Goal: Contribute content: Contribute content

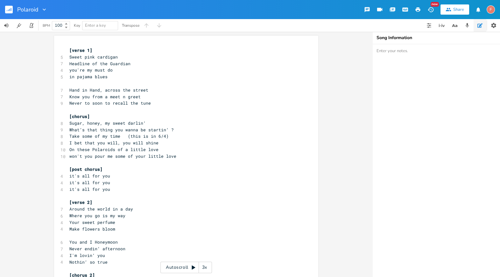
click at [141, 213] on pre "Where you go is my way" at bounding box center [183, 216] width 230 height 7
click at [131, 228] on pre "Make flowers bloom" at bounding box center [183, 229] width 230 height 7
click at [69, 76] on span "in pajama blues" at bounding box center [88, 77] width 38 height 6
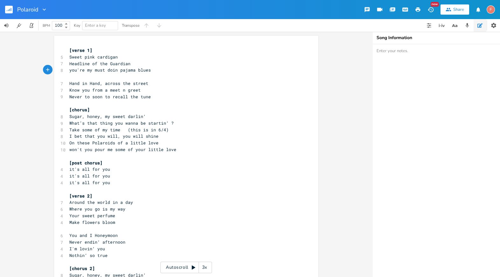
click at [69, 63] on span "Headline of the Guardian" at bounding box center [99, 64] width 61 height 6
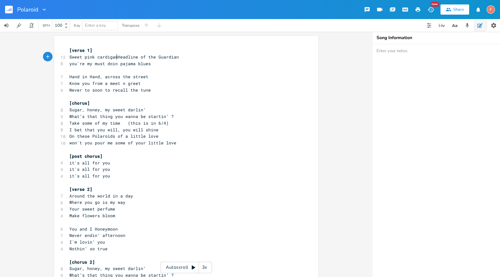
type textarea ","
type textarea "h"
click at [162, 65] on pre "you're my must doin pajama blues" at bounding box center [183, 63] width 230 height 7
click at [111, 65] on span "you're my must doin pajama blues" at bounding box center [109, 64] width 81 height 6
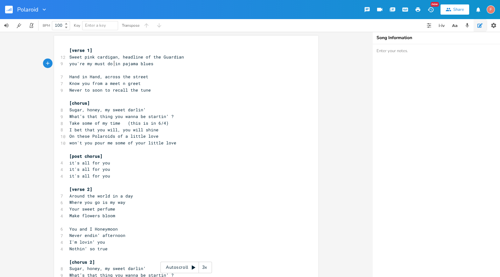
scroll to position [0, 1]
click at [177, 69] on pre "​" at bounding box center [183, 70] width 230 height 7
click at [170, 75] on pre "Hand in Hand, across the street" at bounding box center [183, 76] width 230 height 7
type textarea "must do"
drag, startPoint x: 109, startPoint y: 64, endPoint x: 93, endPoint y: 65, distance: 16.6
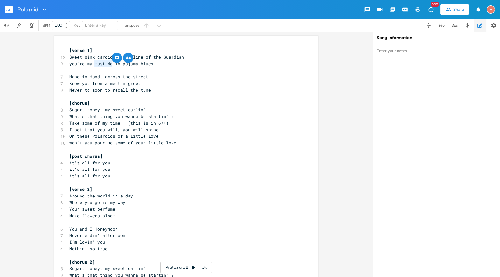
click at [93, 65] on span "you're my must do in pajama blues" at bounding box center [111, 64] width 84 height 6
click at [141, 64] on span "you're my must do in pajama blues" at bounding box center [111, 64] width 84 height 6
drag, startPoint x: 109, startPoint y: 62, endPoint x: 64, endPoint y: 62, distance: 45.8
click at [64, 62] on div "you're my must do x [verse 1] 12 Sweet pink cardigan, headline of the Guardian …" at bounding box center [186, 244] width 264 height 417
type textarea "Hand in Hand"
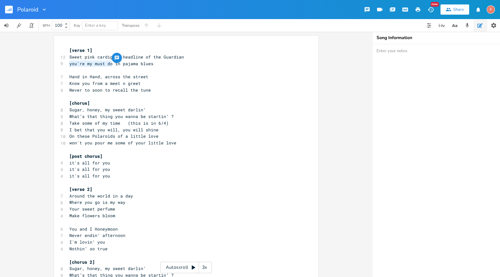
click at [98, 74] on pre "Hand in Hand, across the street" at bounding box center [183, 76] width 230 height 7
click at [110, 64] on span "you're my must do in pajama blues" at bounding box center [111, 64] width 84 height 6
click at [113, 64] on span "you're my must do in pajama blues" at bounding box center [111, 64] width 84 height 6
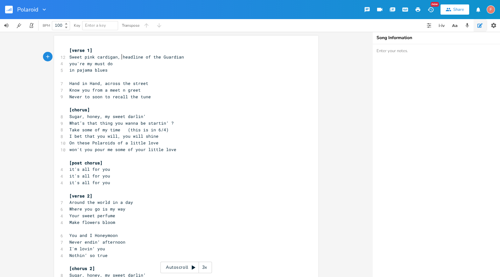
click at [120, 56] on span "Sweet pink cardigan, headline of the Guardian" at bounding box center [126, 57] width 115 height 6
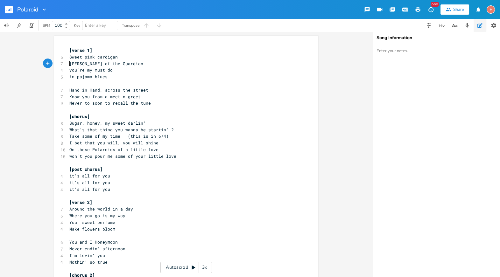
type textarea "D"
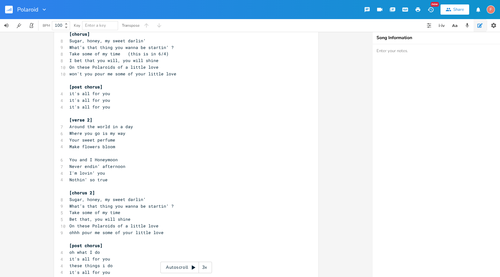
scroll to position [0, 0]
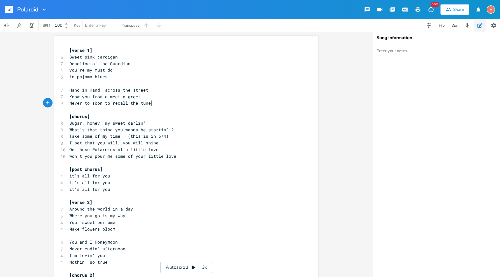
click at [158, 103] on pre "Never to soon to recall the tune" at bounding box center [183, 103] width 230 height 7
type textarea "to recall the tune"
drag, startPoint x: 101, startPoint y: 105, endPoint x: 165, endPoint y: 104, distance: 64.6
click at [165, 104] on pre "Never to soon to recall the tune" at bounding box center [183, 103] width 230 height 7
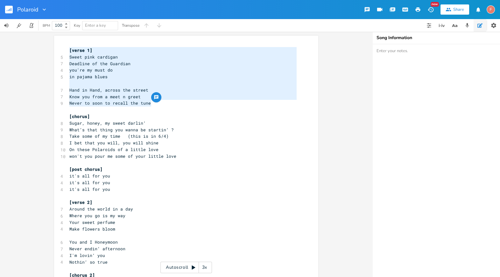
drag, startPoint x: 180, startPoint y: 104, endPoint x: 1, endPoint y: 50, distance: 187.4
click at [1, 50] on div "[verse 1] Sweet pink cardigan Deadline of the Guardian you're my must do in paj…" at bounding box center [186, 154] width 372 height 245
type textarea "[verse 1] Sweet pink cardigan Deadline of the Guardian you're my must do in paj…"
click at [236, 83] on pre "​" at bounding box center [183, 83] width 230 height 7
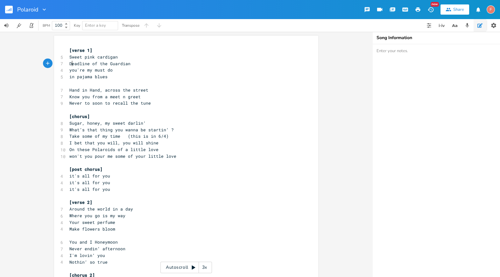
click at [70, 65] on span "Deadline of the Guardian" at bounding box center [99, 64] width 61 height 6
type textarea "D"
type textarea "must do"
drag, startPoint x: 114, startPoint y: 70, endPoint x: 94, endPoint y: 70, distance: 20.4
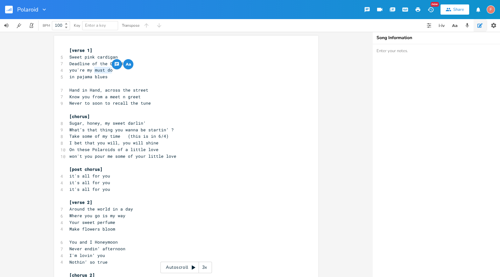
click at [94, 70] on pre "you're my must do" at bounding box center [183, 70] width 230 height 7
click at [101, 76] on span "in pajama blues" at bounding box center [88, 77] width 38 height 6
click at [114, 76] on pre "in pajama blues" at bounding box center [183, 76] width 230 height 7
type textarea "you're my must do"
drag, startPoint x: 128, startPoint y: 69, endPoint x: 59, endPoint y: 73, distance: 68.2
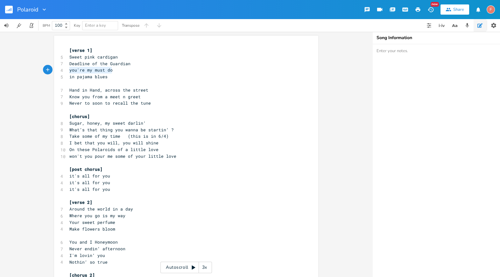
click at [68, 73] on div "4 you're my must do" at bounding box center [183, 70] width 230 height 7
click at [168, 79] on pre "in pajama blues" at bounding box center [183, 76] width 230 height 7
click at [172, 98] on pre "Know you from a meet n greet" at bounding box center [183, 97] width 230 height 7
click at [178, 107] on pre "​" at bounding box center [183, 110] width 230 height 7
click at [162, 102] on pre "Never to soon to recall the tune" at bounding box center [183, 103] width 230 height 7
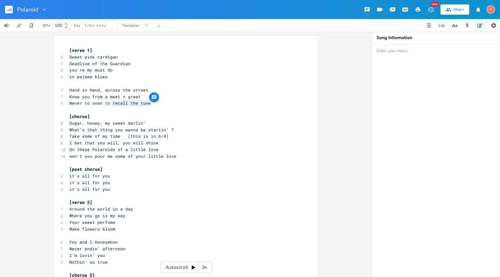
type textarea "recall the tune"
drag, startPoint x: 110, startPoint y: 104, endPoint x: 159, endPoint y: 105, distance: 49.7
click at [159, 105] on pre "Never to soon to recall the tune" at bounding box center [183, 103] width 230 height 7
type textarea "recall the tune"
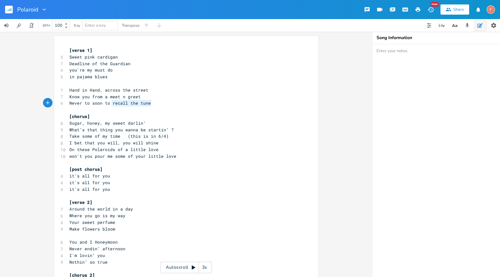
drag, startPoint x: 110, startPoint y: 103, endPoint x: 173, endPoint y: 103, distance: 63.3
click at [173, 103] on pre "Never to soon to recall the tune" at bounding box center [183, 103] width 230 height 7
type textarea "recall the tune"
drag, startPoint x: 110, startPoint y: 103, endPoint x: 148, endPoint y: 103, distance: 37.9
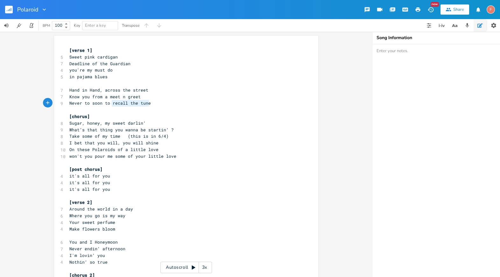
click at [148, 103] on span "Never to soon to recall the tune" at bounding box center [109, 103] width 81 height 6
click at [157, 103] on pre "Never to soon to recall the tune" at bounding box center [183, 103] width 230 height 7
click at [173, 66] on pre "Deadline of the Guardian" at bounding box center [183, 63] width 230 height 7
click at [70, 63] on span "Deadline of the Guardian" at bounding box center [99, 64] width 61 height 6
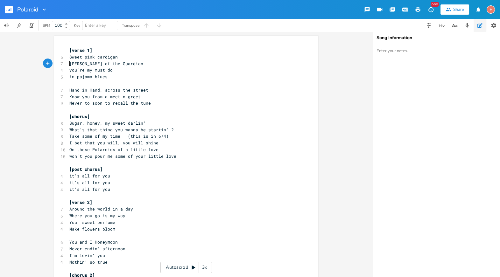
type textarea "H"
click at [116, 78] on pre "in pajama blues" at bounding box center [183, 76] width 230 height 7
click at [137, 67] on pre "you're my must do" at bounding box center [183, 70] width 230 height 7
click at [152, 78] on pre "in pajama blues" at bounding box center [183, 76] width 230 height 7
click at [166, 89] on pre "Hand in Hand, across the street" at bounding box center [183, 90] width 230 height 7
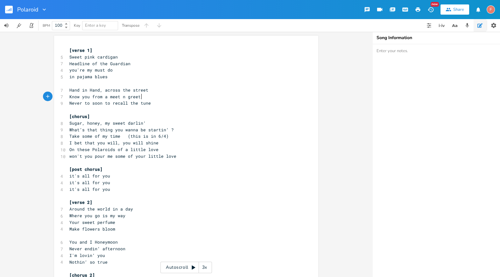
click at [160, 96] on pre "Know you from a meet n greet" at bounding box center [183, 97] width 230 height 7
click at [165, 108] on pre "​" at bounding box center [183, 110] width 230 height 7
click at [167, 106] on pre "Never to soon to recall the tune" at bounding box center [183, 103] width 230 height 7
click at [169, 124] on pre "Sugar, honey, my sweet darlin‘" at bounding box center [183, 123] width 230 height 7
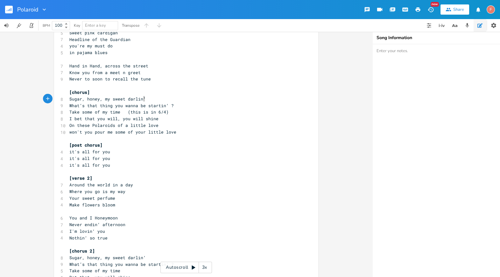
scroll to position [28, 0]
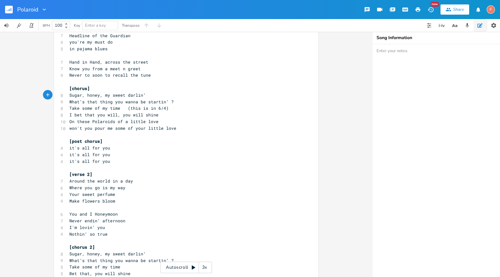
click at [179, 102] on pre "What’s that thing you wanna be startin‘ ?" at bounding box center [183, 102] width 230 height 7
click at [164, 101] on span "What’s that thing you wanna be startin‘ ?" at bounding box center [121, 102] width 104 height 6
click at [165, 101] on span "What’s that thing you wanna be startin‘ ?" at bounding box center [121, 102] width 104 height 6
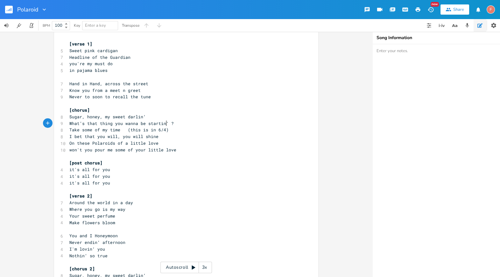
scroll to position [0, 0]
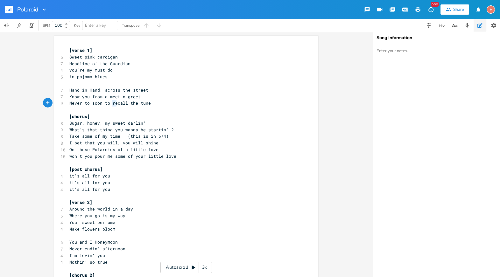
type textarea "recall the tune"
drag, startPoint x: 110, startPoint y: 103, endPoint x: 157, endPoint y: 102, distance: 47.1
click at [157, 102] on div "recall the tune x [verse 1] 5 Sweet pink cardigan 7 Headline of the Guardian 4 …" at bounding box center [186, 251] width 264 height 431
type textarea "to recall the tune"
drag, startPoint x: 103, startPoint y: 104, endPoint x: 163, endPoint y: 103, distance: 59.8
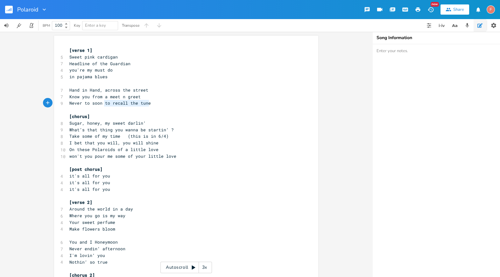
click at [163, 103] on pre "Never to soon to recall the tune" at bounding box center [183, 103] width 230 height 7
click at [173, 103] on pre "Never to soon to recall the tune" at bounding box center [183, 103] width 230 height 7
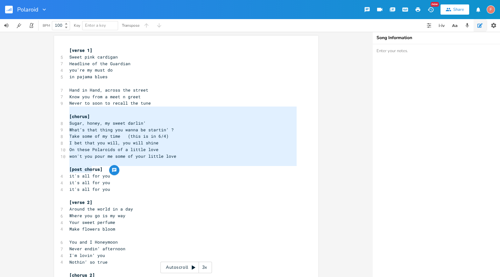
type textarea "[chorus] Sugar, honey, my sweet darlin‘ What’s that thing you wanna be startin‘…"
drag, startPoint x: 166, startPoint y: 111, endPoint x: 57, endPoint y: 171, distance: 124.3
click at [57, 171] on div "[chorus] Sugar, honey, my sweet darlin‘ What’s that thing you wanna be startin‘…" at bounding box center [186, 251] width 264 height 431
click at [169, 157] on span "won't you pour me some of your little love" at bounding box center [122, 156] width 107 height 6
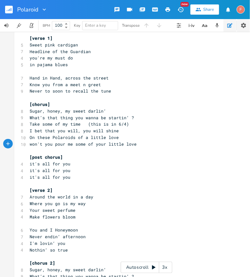
scroll to position [18, 0]
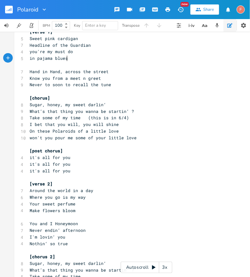
click at [77, 56] on pre "in pajama blues" at bounding box center [143, 58] width 230 height 7
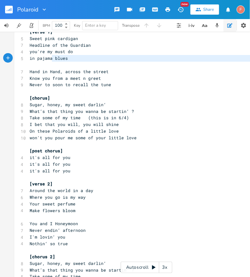
type textarea "Sweet pink cardigan Headline of the Guardian you're my must do in pajama blues"
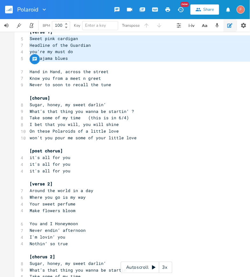
drag, startPoint x: 72, startPoint y: 65, endPoint x: 21, endPoint y: 39, distance: 56.8
click at [21, 39] on div "Sweet pink cardigan Headline of the Guardian you're my must do in pajama blues …" at bounding box center [146, 232] width 264 height 431
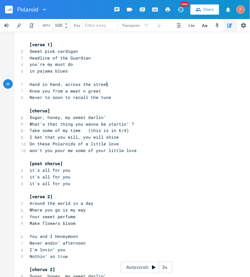
click at [132, 86] on pre "Hand in Hand, across the street" at bounding box center [143, 84] width 230 height 7
type textarea "you're my must do"
drag, startPoint x: 84, startPoint y: 65, endPoint x: 16, endPoint y: 67, distance: 68.4
click at [16, 67] on div "you're my must do x [verse 1] 5 Sweet pink cardigan 7 Headline of the Guardian …" at bounding box center [146, 245] width 264 height 431
click at [86, 66] on pre "you're my must do" at bounding box center [143, 64] width 230 height 7
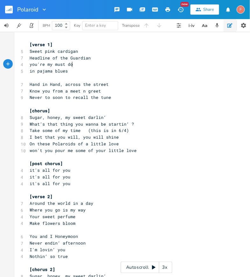
type textarea "do"
click at [86, 66] on pre "you're my must do" at bounding box center [143, 64] width 230 height 7
type textarea "and"
type textarea "i'm stuck on you and y"
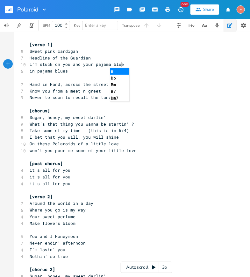
type textarea "your pajama blues"
type textarea "in pajama blues"
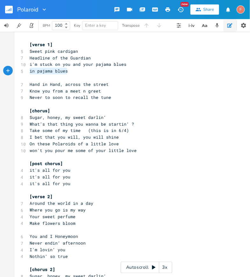
drag, startPoint x: 73, startPoint y: 71, endPoint x: 20, endPoint y: 72, distance: 53.2
click at [28, 72] on div "5 in pajama blues" at bounding box center [143, 71] width 230 height 7
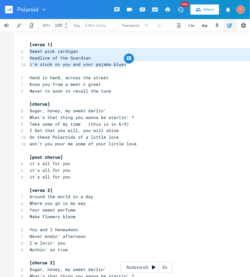
drag, startPoint x: 131, startPoint y: 66, endPoint x: 0, endPoint y: 49, distance: 132.5
click at [0, 49] on div "Sweet pink cardigan Headline of the Guardian i'm stuck on you and your pajama b…" at bounding box center [146, 154] width 293 height 245
click at [129, 61] on div "button" at bounding box center [129, 58] width 10 height 10
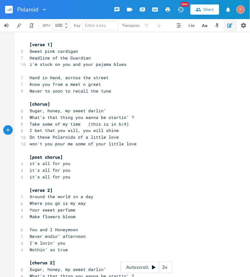
click at [188, 128] on pre "I bet that you will, you will shine" at bounding box center [143, 130] width 230 height 7
type textarea "shine"
click at [59, 78] on span "Hand in Hand, across the street" at bounding box center [69, 78] width 79 height 6
type textarea "]"
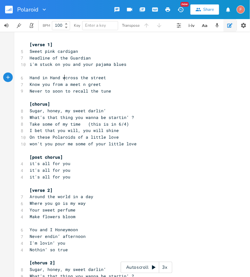
scroll to position [0, 6]
type textarea "we"
type textarea ","
click at [34, 85] on span "Know you from a meet n greet" at bounding box center [65, 84] width 71 height 6
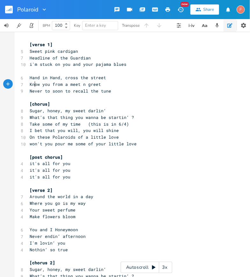
type textarea "Know"
click at [34, 85] on span "Know you from a meet n greet" at bounding box center [65, 84] width 71 height 6
click at [121, 92] on pre "Never to soon to recall the tune" at bounding box center [143, 91] width 230 height 7
click at [33, 80] on pre "Hand in Hand, cross the street" at bounding box center [143, 77] width 230 height 7
type textarea "Hand"
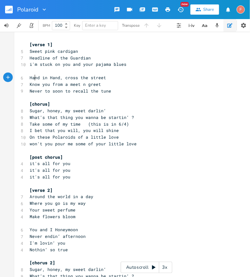
click at [33, 80] on pre "Hand in Hand, cross the street" at bounding box center [143, 77] width 230 height 7
click at [88, 82] on span "Know you from a meet n greet" at bounding box center [65, 84] width 71 height 6
click at [82, 85] on span "Know you from a meet n greet" at bounding box center [65, 84] width 71 height 6
click at [111, 84] on pre "Know you from a meet n greet" at bounding box center [143, 84] width 230 height 7
click at [141, 90] on pre "Never to soon to recall the tune" at bounding box center [143, 91] width 230 height 7
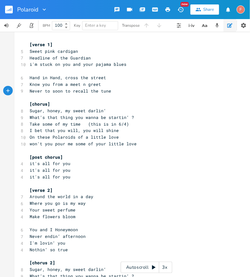
click at [32, 84] on span "Know you from a meet n greet" at bounding box center [65, 84] width 71 height 6
type textarea "knew"
click at [65, 85] on span "knew you from a meet n greet" at bounding box center [65, 84] width 71 height 6
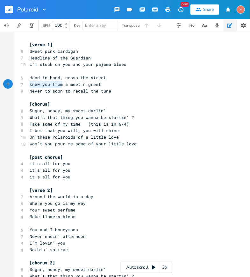
type textarea "knew you from a"
drag, startPoint x: 28, startPoint y: 85, endPoint x: 64, endPoint y: 84, distance: 36.3
click at [64, 84] on span "knew you from a meet n greet" at bounding box center [65, 84] width 71 height 6
click at [70, 95] on pre "​" at bounding box center [143, 97] width 230 height 7
click at [65, 84] on span "knew you from a meet n greet" at bounding box center [65, 84] width 71 height 6
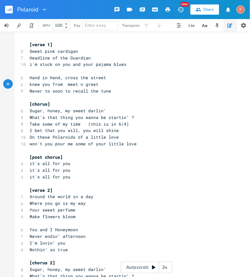
type textarea "a"
click at [118, 100] on pre "​" at bounding box center [143, 97] width 230 height 7
type textarea "the tune"
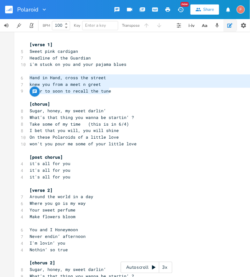
drag, startPoint x: 122, startPoint y: 91, endPoint x: 0, endPoint y: 77, distance: 123.4
click at [0, 77] on div "Hand in Hand, cross the street knew you from a meet n greet Never to soon to re…" at bounding box center [146, 154] width 293 height 245
type textarea "Hand in Hand, cross the street knew you from a meet n greet Never to soon to re…"
click at [84, 80] on pre "Hand in Hand, cross the street" at bounding box center [143, 77] width 230 height 7
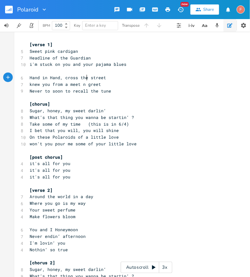
click at [100, 82] on pre "knew you from a meet n greet" at bounding box center [143, 84] width 230 height 7
type textarea "knew you from a meet n greet"
drag, startPoint x: 113, startPoint y: 83, endPoint x: 26, endPoint y: 84, distance: 87.2
click at [26, 84] on div "knew you from a meet n greet xxxxxxxxxx [verse 1] 5 Sweet pink cardigan 7 Headl…" at bounding box center [146, 242] width 264 height 424
click at [147, 88] on pre "Never to soon to recall the tune" at bounding box center [143, 91] width 230 height 7
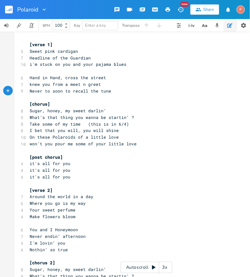
click at [62, 77] on span "Hand in Hand, cross the street" at bounding box center [68, 78] width 76 height 6
type textarea "a"
drag, startPoint x: 125, startPoint y: 86, endPoint x: 23, endPoint y: 85, distance: 102.1
click at [23, 85] on div "knew you from a meet n greet xxxxxxxxxx [verse 1] 5 Sweet pink cardigan 7 Headl…" at bounding box center [146, 242] width 264 height 424
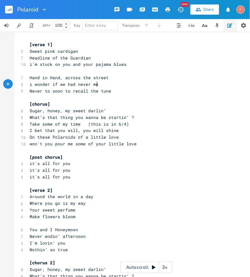
scroll to position [0, 57]
type textarea "i wonder if we had never meet"
click at [64, 77] on span "Hand in Hand, across the street" at bounding box center [69, 78] width 79 height 6
type textarea "ecall the tune"
type textarea "["
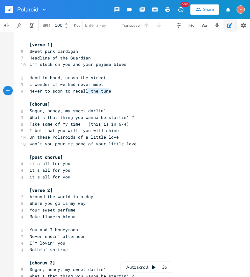
type textarea "[chorus]"
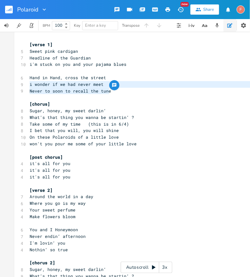
type textarea "Never to soon to recall the tune"
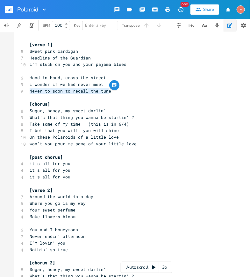
drag, startPoint x: 116, startPoint y: 90, endPoint x: 0, endPoint y: 90, distance: 115.8
click at [0, 90] on div "Never to soon to recall the tune xxxxxxxxxx [verse 1] 5 Sweet pink cardigan 7 H…" at bounding box center [146, 154] width 293 height 245
click at [180, 82] on pre "i wonder if we had never meet" at bounding box center [143, 84] width 230 height 7
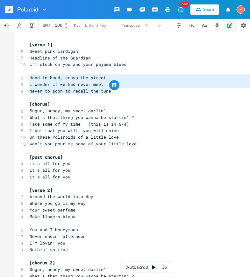
drag, startPoint x: 124, startPoint y: 91, endPoint x: 24, endPoint y: 78, distance: 101.1
click at [24, 78] on div "Hand in Hand, cross the street i wonder if we had never meet Never to soon to r…" at bounding box center [146, 242] width 264 height 424
type textarea "Hand in Hand, cross the street i wonder if we had never meet Never to soon to r…"
click at [98, 87] on pre "i wonder if we had never meet" at bounding box center [143, 84] width 230 height 7
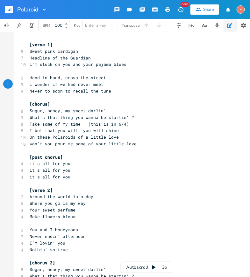
scroll to position [0, 0]
click at [97, 85] on span "i wonder if we had never meet" at bounding box center [67, 84] width 74 height 6
type textarea "]"
click at [72, 93] on span "Never to soon to recall the tune" at bounding box center [70, 91] width 81 height 6
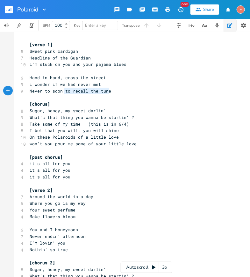
drag, startPoint x: 63, startPoint y: 92, endPoint x: 152, endPoint y: 92, distance: 89.4
click at [152, 92] on pre "Never to soon to recall the tune" at bounding box center [143, 91] width 230 height 7
type textarea "for afternoon with you"
click at [86, 90] on span "Never to soon for afternoon with you" at bounding box center [76, 91] width 92 height 6
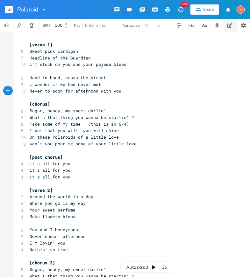
click at [86, 90] on span "Never to soon for afternoon with you" at bounding box center [76, 91] width 92 height 6
type textarea "night out"
type textarea "re"
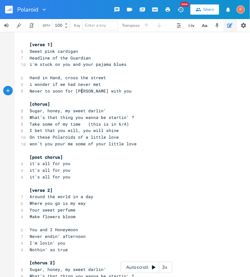
type textarea "rend"
type textarea "tor"
type textarea "rendyzvous"
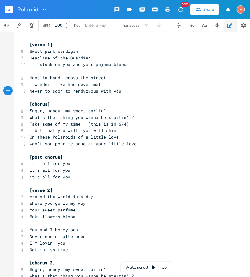
click at [77, 92] on span "Never to soon to rendyzvous with you" at bounding box center [76, 91] width 92 height 6
type textarea "rendyzvous"
click at [77, 92] on span "Never to soon to rendyzvous with you" at bounding box center [76, 91] width 92 height 6
type textarea "spend time"
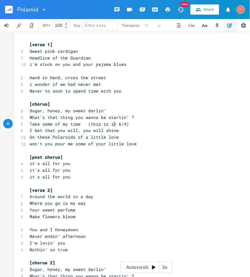
click at [112, 123] on span "Take some of my time (this is in 6/4)" at bounding box center [79, 124] width 99 height 6
click at [46, 125] on span "Take some of my time (this is in 6/4)" at bounding box center [79, 124] width 99 height 6
type textarea "all"
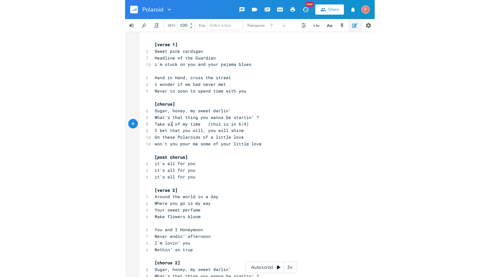
scroll to position [0, 4]
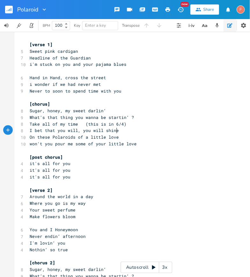
click at [136, 132] on pre "I bet that you will, you will shine" at bounding box center [143, 130] width 230 height 7
click at [137, 129] on pre "I bet that you will, you will shine" at bounding box center [143, 130] width 230 height 7
type textarea "I bet that you will, you will shine"
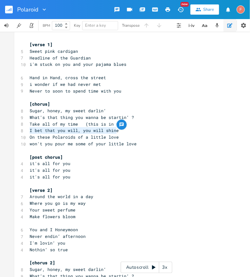
drag, startPoint x: 124, startPoint y: 131, endPoint x: 6, endPoint y: 130, distance: 118.7
click at [6, 130] on div "I bet that you will, you will shine xxxxxxxxxx [verse 1] 5 Sweet pink cardigan …" at bounding box center [146, 154] width 293 height 245
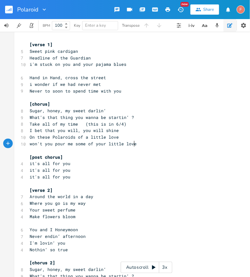
click at [161, 144] on pre "won't you pour me some of your little love" at bounding box center [143, 144] width 230 height 7
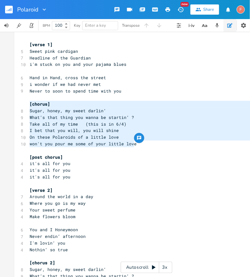
drag, startPoint x: 172, startPoint y: 146, endPoint x: 0, endPoint y: 106, distance: 177.0
click at [0, 106] on div "[chorus] Sugar, honey, my sweet darlin‘ What’s that thing you wanna be startin‘…" at bounding box center [146, 154] width 293 height 245
type textarea "[chorus] Sugar, honey, my sweet darlin‘ What’s that thing you wanna be startin‘…"
click at [181, 7] on icon "button" at bounding box center [180, 9] width 6 height 5
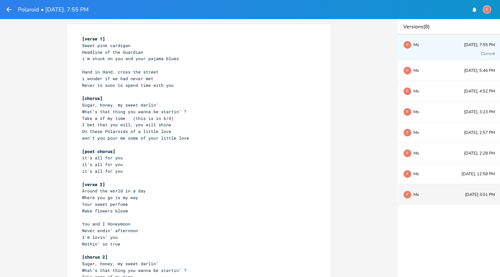
click at [442, 191] on div "F Me [DATE] 3:01 PM" at bounding box center [449, 194] width 102 height 21
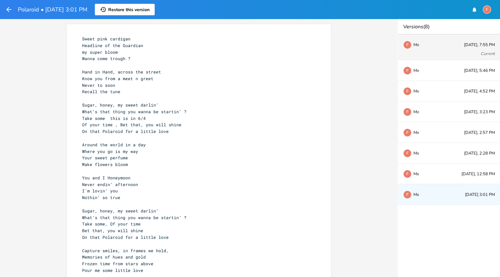
click at [446, 45] on div "F Me [DATE], 7:55 PM Current" at bounding box center [449, 47] width 102 height 26
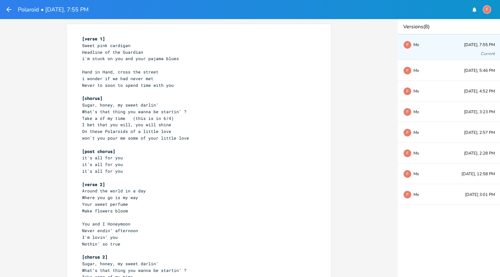
click at [234, 59] on pre "i'm stuck on you and your pajama blues" at bounding box center [196, 58] width 230 height 7
click at [226, 60] on pre "i'm stuck on you and your pajama blues" at bounding box center [196, 58] width 230 height 7
click at [82, 52] on span "Headline of the Guardian" at bounding box center [112, 52] width 61 height 6
click at [196, 60] on pre "i'm stuck on you and your pajama blues" at bounding box center [196, 58] width 230 height 7
click at [189, 59] on pre "i'm stuck on you and your pajama blues" at bounding box center [196, 58] width 230 height 7
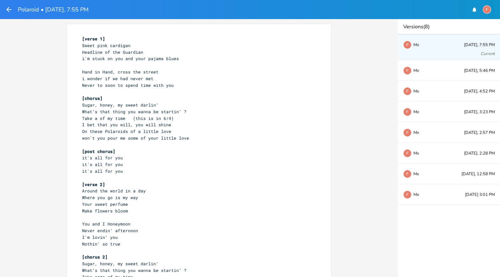
click at [159, 72] on pre "Hand in Hand, cross the street" at bounding box center [196, 72] width 230 height 7
click at [112, 72] on span "Hand in Hand, cross the street" at bounding box center [120, 72] width 76 height 6
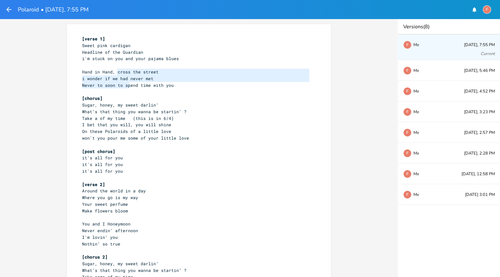
drag, startPoint x: 115, startPoint y: 72, endPoint x: 136, endPoint y: 94, distance: 30.4
click at [136, 94] on div "[verse 1] Sweet pink cardigan Headline of the Guardian i'm stuck on you and you…" at bounding box center [196, 238] width 230 height 404
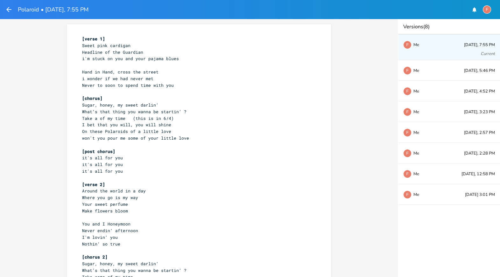
click at [141, 127] on span "I bet that you will, you will shine" at bounding box center [126, 125] width 89 height 6
click at [11, 7] on icon "button" at bounding box center [9, 10] width 8 height 8
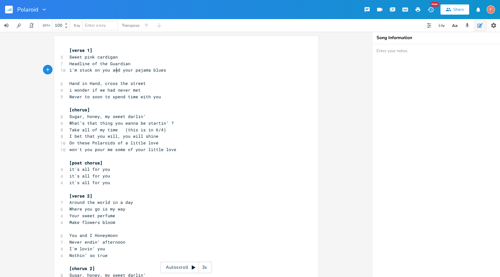
click at [115, 70] on span "i'm stuck on you and your pajama blues" at bounding box center [117, 70] width 97 height 6
click at [170, 69] on pre "i'm stuck on you and your pajama blues" at bounding box center [183, 70] width 230 height 7
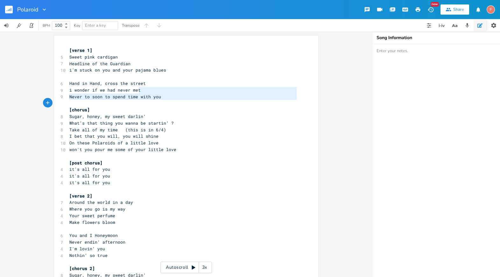
type textarea "Never to soon to spend time with you"
type textarea "i wonder if we had never met"
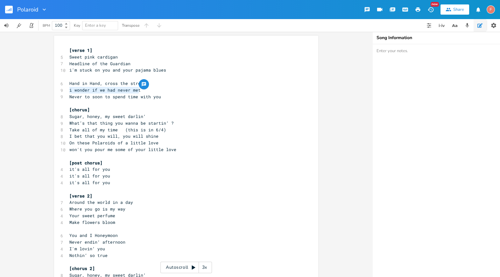
drag, startPoint x: 150, startPoint y: 90, endPoint x: 18, endPoint y: 91, distance: 131.4
click at [18, 91] on div "i wonder if we had never met x [verse 1] 5 Sweet pink cardigan 7 Headline of th…" at bounding box center [186, 154] width 372 height 245
click at [171, 95] on pre "Never to soon to spend time with you" at bounding box center [183, 97] width 230 height 7
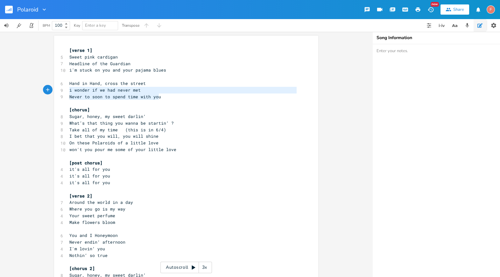
type textarea "Hand in Hand, cross the street i wonder if we had never met Never to soon to sp…"
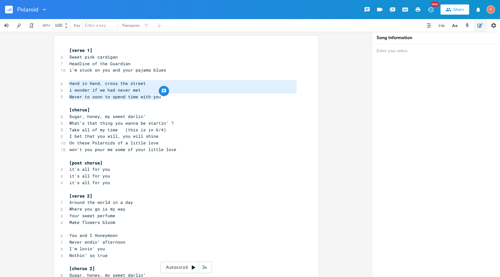
drag, startPoint x: 174, startPoint y: 97, endPoint x: 39, endPoint y: 84, distance: 135.9
click at [39, 86] on div "Hand in Hand, cross the street i wonder if we had never met Never to soon to sp…" at bounding box center [186, 154] width 372 height 245
click at [137, 87] on span "i wonder if we had never met" at bounding box center [104, 90] width 71 height 6
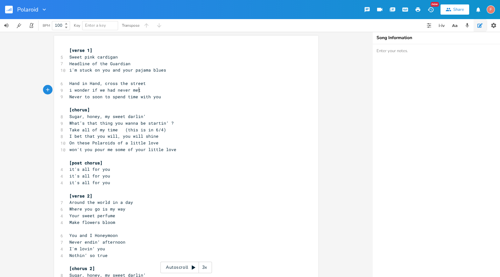
click at [150, 88] on pre "i wonder if we had never met" at bounding box center [183, 90] width 230 height 7
type textarea "i wonder if we had never met"
drag, startPoint x: 157, startPoint y: 89, endPoint x: 54, endPoint y: 89, distance: 102.5
click at [54, 89] on div "i wonder if we had never met x [verse 1] 5 Sweet pink cardigan 7 Headline of th…" at bounding box center [186, 248] width 264 height 424
click at [200, 82] on pre "Hand in Hand, cross the street" at bounding box center [183, 83] width 230 height 7
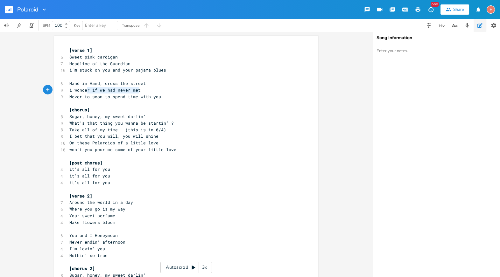
type textarea "i wonder if we had never met"
drag, startPoint x: 171, startPoint y: 90, endPoint x: 53, endPoint y: 93, distance: 117.1
click at [54, 93] on div "i wonder if we had never met x [verse 1] 5 Sweet pink cardigan 7 Headline of th…" at bounding box center [186, 248] width 264 height 424
click at [190, 110] on pre "[chorus]" at bounding box center [183, 110] width 230 height 7
type textarea "i wonder if we had never met"
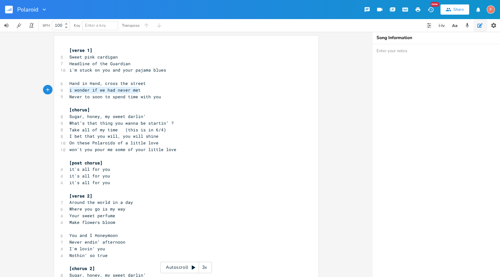
drag, startPoint x: 183, startPoint y: 90, endPoint x: 47, endPoint y: 90, distance: 135.5
click at [47, 90] on div "i wonder if we had never met x [verse 1] 5 Sweet pink cardigan 7 Headline of th…" at bounding box center [186, 154] width 372 height 245
click at [115, 87] on pre "i wonder if we had never met" at bounding box center [183, 90] width 230 height 7
click at [123, 113] on pre "[chorus]" at bounding box center [183, 110] width 230 height 7
click at [100, 83] on span "Hand in Hand, cross the street" at bounding box center [107, 83] width 76 height 6
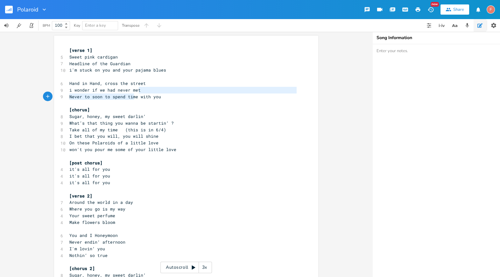
type textarea "N"
type textarea "i wonder if we had never met"
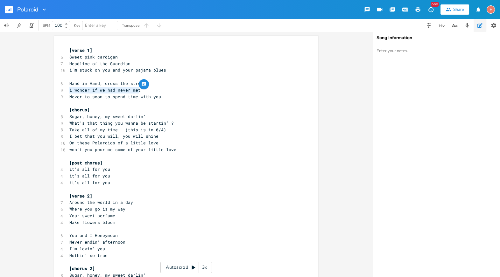
drag, startPoint x: 259, startPoint y: 90, endPoint x: 60, endPoint y: 89, distance: 199.5
click at [68, 89] on div "9 i wonder if we had never met" at bounding box center [183, 90] width 230 height 7
click at [132, 98] on span "Never to soon to spend time with you" at bounding box center [115, 97] width 92 height 6
type textarea "i wonder if we had never met"
drag, startPoint x: 156, startPoint y: 90, endPoint x: 50, endPoint y: 93, distance: 106.3
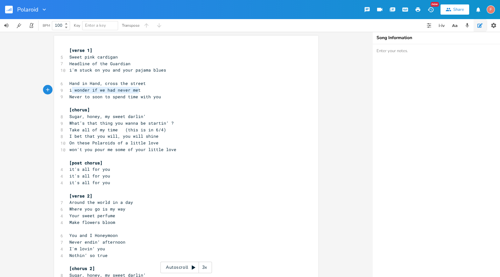
click at [54, 93] on div "i wonder if we had never met x [verse 1] 5 Sweet pink cardigan 7 Headline of th…" at bounding box center [186, 248] width 264 height 424
click at [139, 163] on pre "[post chorus]" at bounding box center [183, 163] width 230 height 7
type textarea "i wonder if we had never met"
drag, startPoint x: 158, startPoint y: 88, endPoint x: 61, endPoint y: 89, distance: 97.0
click at [68, 89] on div "9 i wonder if we had never met" at bounding box center [183, 90] width 230 height 7
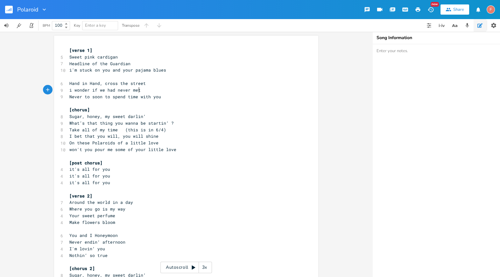
click at [174, 92] on pre "i wonder if we had never met" at bounding box center [183, 90] width 230 height 7
click at [171, 82] on pre "Hand in Hand, cross the street" at bounding box center [183, 83] width 230 height 7
click at [184, 90] on pre "i wonder if we had never met" at bounding box center [183, 90] width 230 height 7
click at [146, 90] on pre "i wonder if we had never met" at bounding box center [183, 90] width 230 height 7
click at [143, 91] on pre "i wonder if we had never met" at bounding box center [183, 90] width 230 height 7
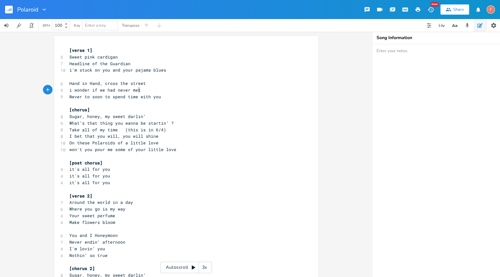
type textarea "i wonder if we had never met"
drag, startPoint x: 163, startPoint y: 90, endPoint x: 44, endPoint y: 90, distance: 119.0
click at [44, 90] on div "i wonder if we had never met x [verse 1] 5 Sweet pink cardigan 7 Headline of th…" at bounding box center [186, 154] width 372 height 245
click at [181, 94] on pre "Never to soon to spend time with you" at bounding box center [183, 97] width 230 height 7
click at [187, 90] on pre "i wonder if we had never met" at bounding box center [183, 90] width 230 height 7
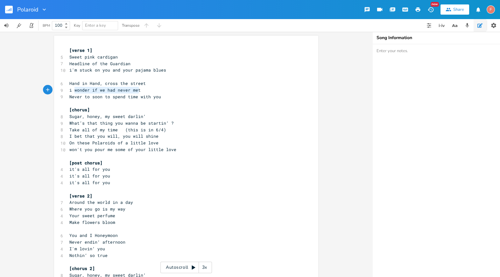
type textarea "i wonder if we had never met"
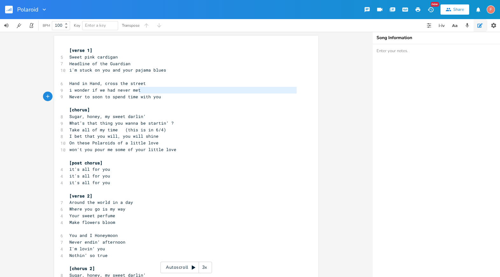
type textarea "i wonder if we had never met"
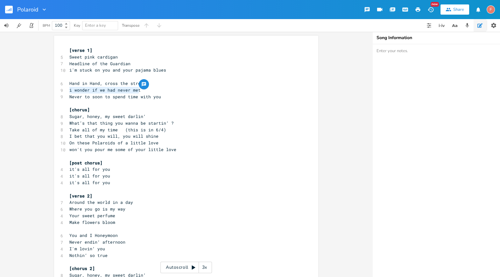
drag, startPoint x: 192, startPoint y: 90, endPoint x: 48, endPoint y: 90, distance: 144.5
click at [48, 90] on div "i wonder if we had never met x [verse 1] 5 Sweet pink cardigan 7 Headline of th…" at bounding box center [186, 154] width 372 height 245
click at [167, 88] on pre "i wonder if we had never met" at bounding box center [183, 90] width 230 height 7
type textarea "i wonder if we had never met"
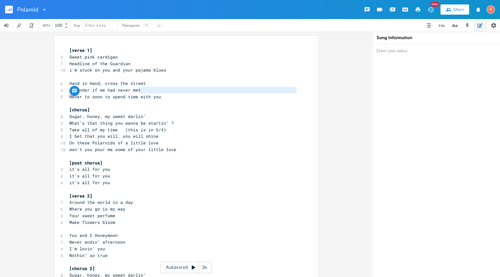
type textarea "i wonder if we had never met"
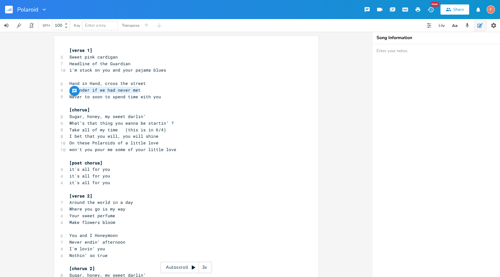
drag, startPoint x: 178, startPoint y: 91, endPoint x: 56, endPoint y: 87, distance: 121.9
click at [56, 87] on div "i wonder if we had never met x [verse 1] 5 Sweet pink cardigan 7 Headline of th…" at bounding box center [186, 248] width 264 height 424
click at [174, 89] on pre "i wonder if we had never met" at bounding box center [183, 90] width 230 height 7
type textarea "i wonder if we had never met"
drag, startPoint x: 192, startPoint y: 90, endPoint x: 39, endPoint y: 89, distance: 153.0
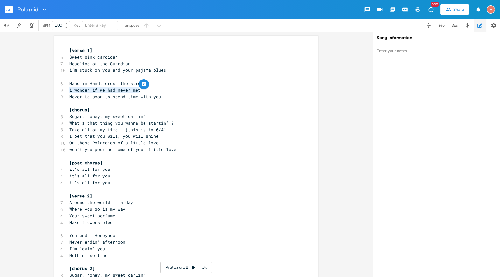
click at [39, 89] on div "i wonder if we had never met x [verse 1] 5 Sweet pink cardigan 7 Headline of th…" at bounding box center [186, 154] width 372 height 245
click at [227, 75] on pre "​" at bounding box center [183, 76] width 230 height 7
click at [229, 89] on pre "i wonder if we had never met" at bounding box center [183, 90] width 230 height 7
type textarea "i wonder if we had never met"
drag, startPoint x: 159, startPoint y: 91, endPoint x: 50, endPoint y: 91, distance: 108.8
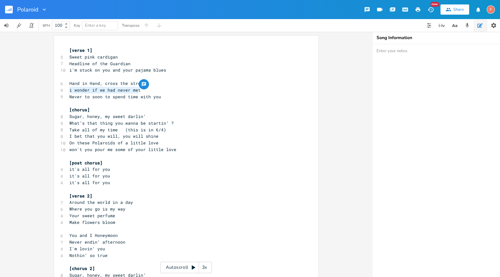
click at [50, 91] on div "i wonder if we had never met x [verse 1] 5 Sweet pink cardigan 7 Headline of th…" at bounding box center [186, 154] width 372 height 245
click at [182, 128] on pre "Take all of my time (this is in 6/4)" at bounding box center [183, 130] width 230 height 7
type textarea "i wonder if we had never met Never to soon to spend time with you"
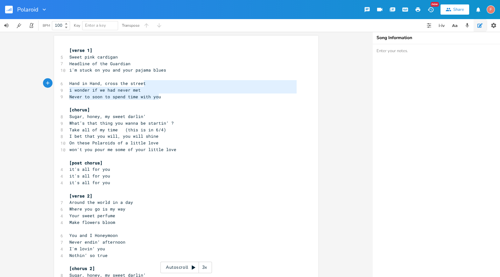
drag, startPoint x: 177, startPoint y: 97, endPoint x: 158, endPoint y: 81, distance: 25.1
click at [158, 81] on div "[verse 1] 5 Sweet pink cardigan 7 Headline of the Guardian 10 i'm stuck on you …" at bounding box center [183, 249] width 230 height 404
click at [144, 90] on pre "i wonder if we had never met" at bounding box center [183, 90] width 230 height 7
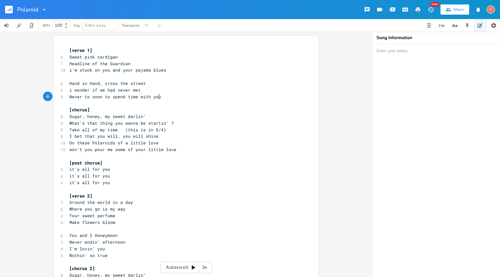
type textarea "Never to soon to spend time with you"
drag, startPoint x: 176, startPoint y: 98, endPoint x: 54, endPoint y: 98, distance: 121.2
click at [54, 98] on div "Never to soon to spend time with you x [verse 1] 5 Sweet pink cardigan 7 Headli…" at bounding box center [186, 248] width 264 height 424
click at [139, 87] on pre "i wonder if we had never met" at bounding box center [183, 90] width 230 height 7
drag, startPoint x: 151, startPoint y: 88, endPoint x: 61, endPoint y: 90, distance: 90.7
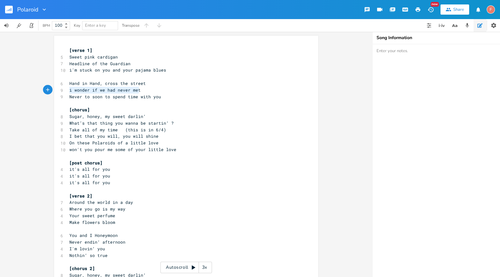
click at [68, 90] on div "9 i wonder if we had never met" at bounding box center [183, 90] width 230 height 7
type textarea "something"
type textarea "i wonder if we had never met"
click at [180, 78] on pre "​" at bounding box center [183, 76] width 230 height 7
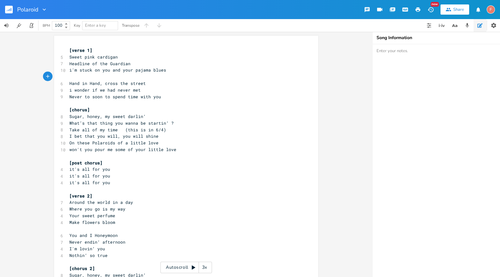
click at [178, 91] on pre "i wonder if we had never met" at bounding box center [183, 90] width 230 height 7
type textarea "i wonder if we had never met"
drag, startPoint x: 191, startPoint y: 91, endPoint x: 59, endPoint y: 88, distance: 131.1
click at [68, 88] on div "9 i wonder if we had never met" at bounding box center [183, 90] width 230 height 7
click at [164, 87] on pre "i wonder if we had never met" at bounding box center [183, 90] width 230 height 7
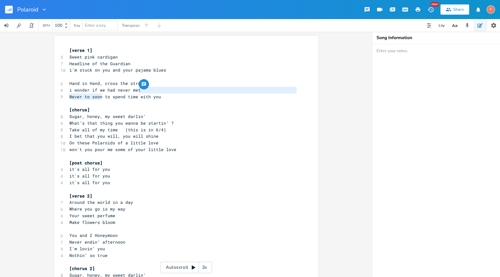
type textarea "N"
type textarea "i wonder if we had never met"
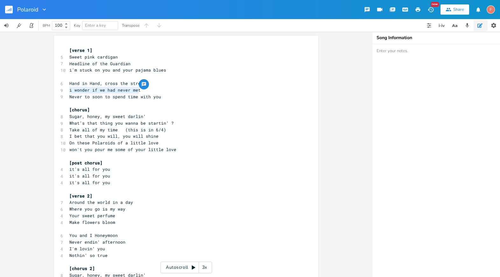
drag, startPoint x: 184, startPoint y: 93, endPoint x: 56, endPoint y: 90, distance: 127.6
click at [56, 90] on div "i wonder if we had never met x [verse 1] 5 Sweet pink cardigan 7 Headline of th…" at bounding box center [186, 248] width 264 height 424
click at [129, 89] on span "i wonder if we had never met" at bounding box center [104, 90] width 71 height 6
type textarea "i wonder if we had never met"
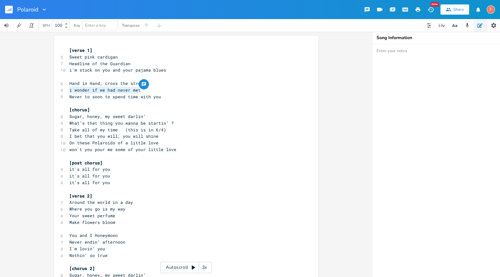
drag, startPoint x: 145, startPoint y: 90, endPoint x: 57, endPoint y: 90, distance: 88.1
click at [57, 90] on div "i wonder if we had never met x [verse 1] 5 Sweet pink cardigan 7 Headline of th…" at bounding box center [186, 248] width 264 height 424
click at [135, 87] on span "i wonder if we had never met" at bounding box center [104, 90] width 71 height 6
drag, startPoint x: 155, startPoint y: 90, endPoint x: 60, endPoint y: 93, distance: 95.5
click at [68, 93] on div "9 i wonder if we had never met" at bounding box center [183, 90] width 230 height 7
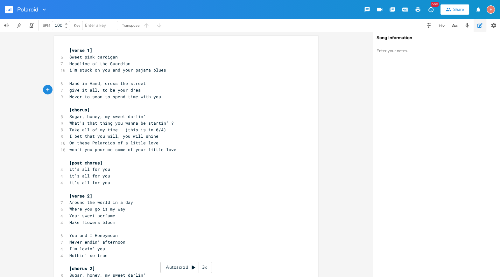
type textarea "give it all, to be your dream"
drag, startPoint x: 163, startPoint y: 90, endPoint x: 65, endPoint y: 90, distance: 98.0
click at [65, 90] on div "give it all, to be your dream x [verse 1] 5 Sweet pink cardigan 7 Headline of t…" at bounding box center [186, 248] width 264 height 424
type textarea "give it all, to be your dream"
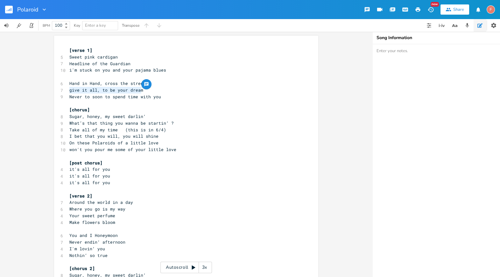
click at [168, 91] on pre "give it all, to be your dream" at bounding box center [183, 90] width 230 height 7
click at [131, 90] on span "give it all, to be your dream" at bounding box center [106, 90] width 74 height 6
type textarea "bee"
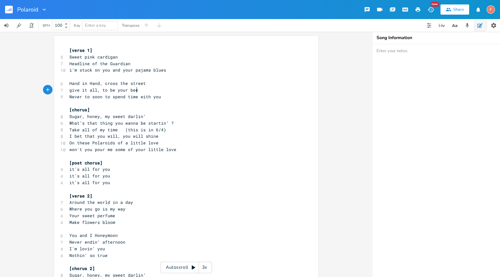
click at [197, 96] on pre "Never to soon to spend time with you" at bounding box center [183, 97] width 230 height 7
click at [158, 89] on pre "give it all, to be your bee" at bounding box center [183, 90] width 230 height 7
drag, startPoint x: 150, startPoint y: 89, endPoint x: 59, endPoint y: 89, distance: 90.7
click at [68, 89] on div "7 give it all, to be your bee" at bounding box center [183, 90] width 230 height 7
type textarea "give it all, to be your bee"
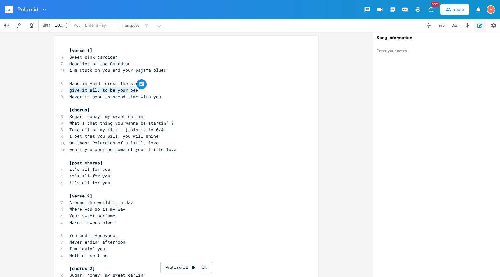
click at [106, 91] on span "give it all, to be your bee" at bounding box center [103, 90] width 69 height 6
type textarea "to be your bee"
drag, startPoint x: 99, startPoint y: 90, endPoint x: 139, endPoint y: 90, distance: 40.1
click at [139, 90] on pre "give it all, to be your bee" at bounding box center [183, 90] width 230 height 7
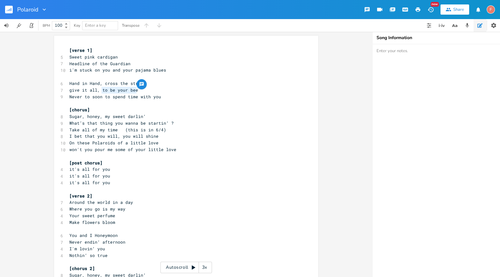
click at [160, 94] on pre "Never to soon to spend time with you" at bounding box center [183, 97] width 230 height 7
type textarea "give it all, to be your bee"
drag, startPoint x: 160, startPoint y: 91, endPoint x: 31, endPoint y: 91, distance: 128.5
click at [31, 91] on div "give it all, to be your bee x [verse 1] 5 Sweet pink cardigan 7 Headline of the…" at bounding box center [186, 154] width 372 height 245
click at [102, 87] on pre "give it all, to be your bee" at bounding box center [183, 90] width 230 height 7
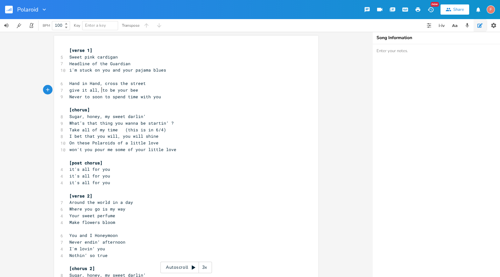
drag, startPoint x: 100, startPoint y: 90, endPoint x: 151, endPoint y: 90, distance: 50.9
click at [151, 90] on pre "give it all, to be your bee" at bounding box center [183, 90] width 230 height 7
type textarea "my honeybee"
click at [207, 93] on pre "give it all, my honeybee" at bounding box center [183, 90] width 230 height 7
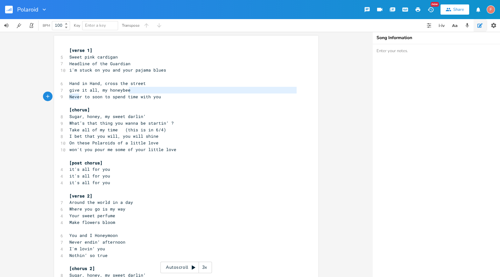
type textarea "N"
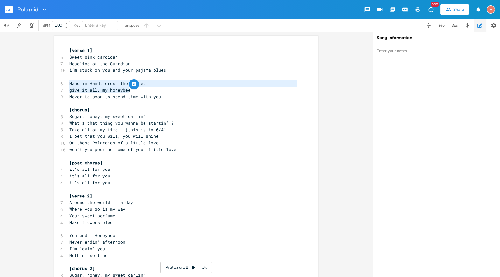
type textarea "give it all, my honeybee"
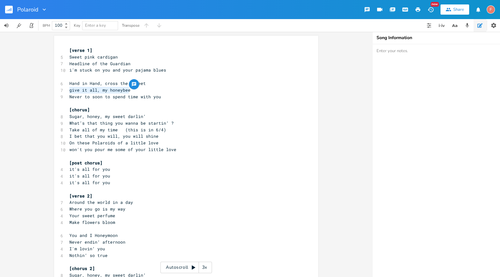
drag, startPoint x: 148, startPoint y: 89, endPoint x: 47, endPoint y: 93, distance: 100.6
click at [47, 93] on div "give it all, my honeybee x [verse 1] 5 Sweet pink cardigan 7 Headline of the Gu…" at bounding box center [186, 154] width 372 height 245
click at [110, 94] on span "Never to soon to spend time with you" at bounding box center [115, 97] width 92 height 6
type textarea "give it all, my honeybee"
drag, startPoint x: 133, startPoint y: 92, endPoint x: 42, endPoint y: 92, distance: 91.0
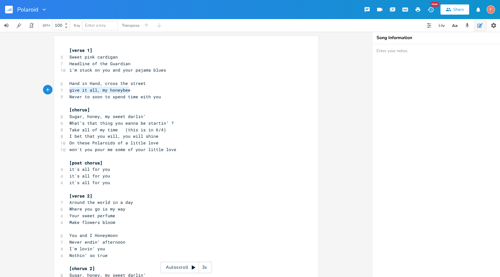
click at [42, 92] on div "give it all, my honeybee x [verse 1] 5 Sweet pink cardigan 7 Headline of the Gu…" at bounding box center [186, 154] width 372 height 245
click at [167, 100] on pre "​" at bounding box center [183, 103] width 230 height 7
click at [180, 97] on pre "Never to soon to spend time with you" at bounding box center [183, 97] width 230 height 7
type textarea "give it all, my honeybee"
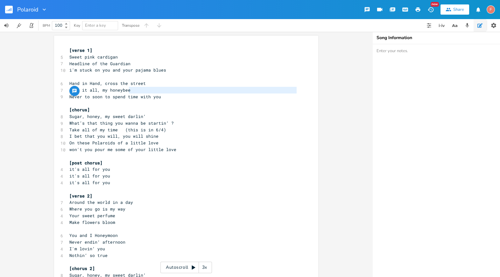
type textarea "give it all, my honeybee"
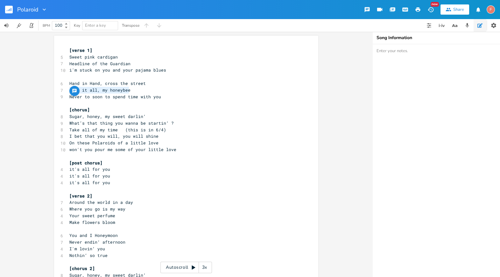
drag, startPoint x: 171, startPoint y: 91, endPoint x: 49, endPoint y: 91, distance: 121.5
click at [49, 91] on div "give it all, my honeybee x [verse 1] 5 Sweet pink cardigan 7 Headline of the Gu…" at bounding box center [186, 154] width 372 height 245
click at [144, 95] on span "Never to soon to spend time with you" at bounding box center [115, 97] width 92 height 6
drag, startPoint x: 154, startPoint y: 90, endPoint x: 67, endPoint y: 87, distance: 87.2
click at [68, 87] on pre "give it all, my honeybee" at bounding box center [183, 90] width 230 height 7
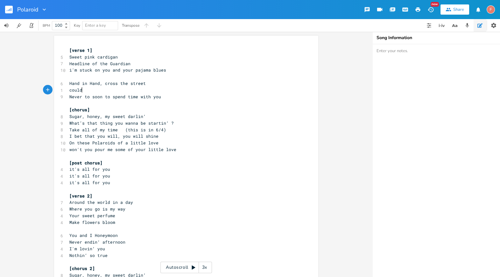
type textarea "couldnt'"
type textarea "'"
type textarea "t"
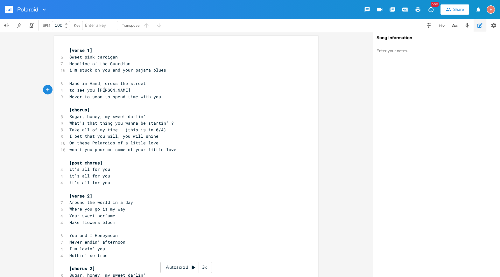
type textarea "to see you leave"
click at [68, 91] on pre "to see you leave" at bounding box center [183, 90] width 230 height 7
type textarea "couldn't bear to"
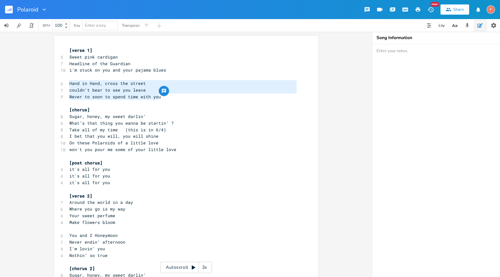
drag, startPoint x: 178, startPoint y: 94, endPoint x: 48, endPoint y: 85, distance: 130.5
click at [48, 85] on div "Hand in Hand, cross the street couldn't bear to see you leave Never to soon to …" at bounding box center [186, 154] width 372 height 245
click at [95, 87] on span "couldn't bear to see you leave" at bounding box center [107, 90] width 76 height 6
type textarea "bear"
click at [95, 87] on span "couldn't bear to see you leave" at bounding box center [107, 90] width 76 height 6
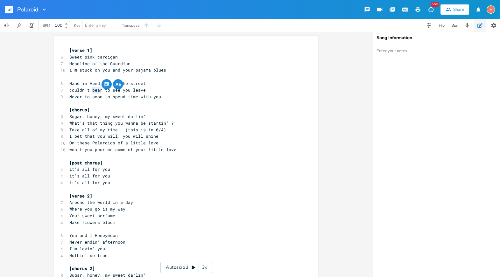
click at [95, 90] on span "couldn't bear to see you leave" at bounding box center [107, 90] width 76 height 6
type textarea "bear"
click at [95, 90] on span "couldn't bear to see you leave" at bounding box center [107, 90] width 76 height 6
click at [158, 100] on pre "​" at bounding box center [183, 103] width 230 height 7
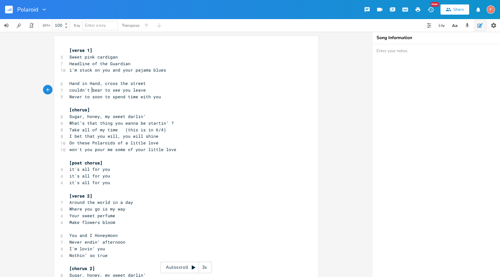
click at [91, 90] on span "couldn't bear to see you leave" at bounding box center [107, 90] width 76 height 6
type textarea "stand"
drag, startPoint x: 103, startPoint y: 90, endPoint x: 51, endPoint y: 91, distance: 52.5
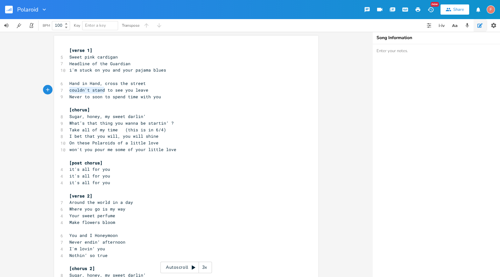
click at [54, 92] on div "couldn't stand x [verse 1] 5 Sweet pink cardigan 7 Headline of the Guardian 10 …" at bounding box center [186, 248] width 264 height 424
type textarea "never want"
click at [193, 95] on pre "Never to soon to spend time with you" at bounding box center [183, 97] width 230 height 7
click at [189, 93] on div "[verse 1] 5 Sweet pink cardigan 7 Headline of the Guardian 10 i'm stuck on you …" at bounding box center [183, 249] width 230 height 404
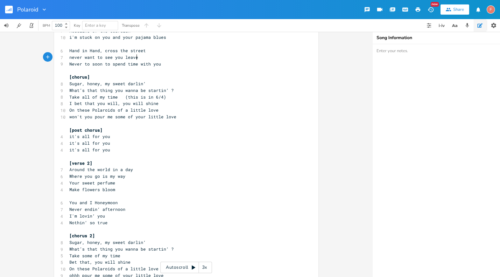
scroll to position [40, 0]
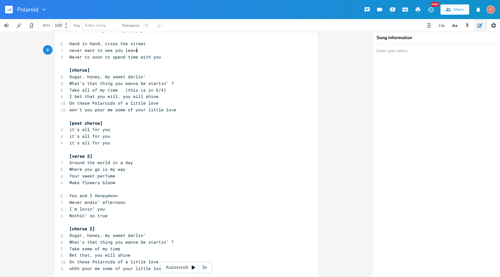
click at [178, 89] on pre "Take all of my time (this is in 6/4)" at bounding box center [183, 90] width 230 height 7
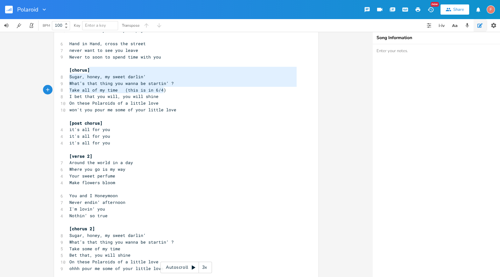
type textarea "Sugar, honey, my sweet darlin‘ What’s that thing you wanna be startin‘ ? Take a…"
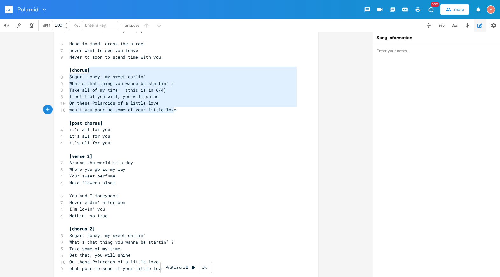
drag, startPoint x: 163, startPoint y: 68, endPoint x: 189, endPoint y: 111, distance: 49.7
click at [189, 111] on div "[verse 1] 5 Sweet pink cardigan 7 Headline of the Guardian 10 i'm stuck on you …" at bounding box center [183, 209] width 230 height 404
click at [205, 114] on pre "​" at bounding box center [183, 116] width 230 height 7
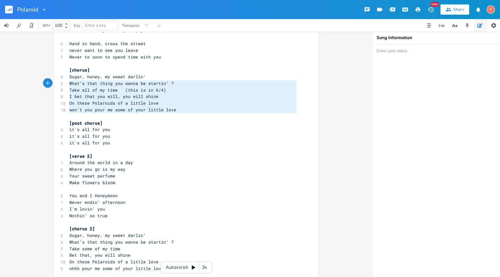
type textarea "Sugar, honey, my sweet darlin‘ What’s that thing you wanna be startin‘ ? Take a…"
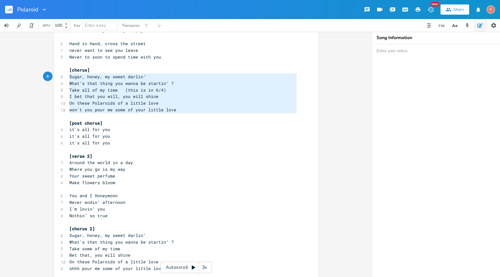
drag, startPoint x: 215, startPoint y: 114, endPoint x: 54, endPoint y: 78, distance: 165.1
click at [54, 78] on div "Sugar, honey, my sweet darlin‘ What’s that thing you wanna be startin‘ ? Take a…" at bounding box center [186, 208] width 264 height 424
click at [121, 93] on pre "Take all of my time (this is in 6/4)" at bounding box center [183, 90] width 230 height 7
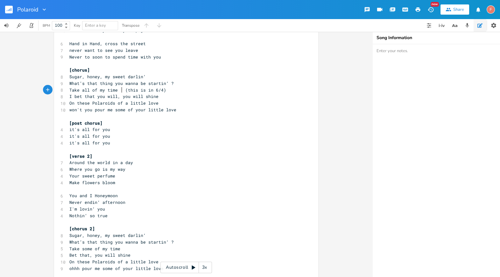
click at [180, 95] on pre "I bet that you will, you will shine" at bounding box center [183, 96] width 230 height 7
type textarea "I bet that you will, you will shine"
drag, startPoint x: 181, startPoint y: 95, endPoint x: 45, endPoint y: 99, distance: 136.9
click at [45, 99] on div "I bet that you will, you will shine x [verse 1] 5 Sweet pink cardigan 7 Headlin…" at bounding box center [186, 154] width 372 height 245
click at [160, 87] on div "button" at bounding box center [161, 91] width 10 height 10
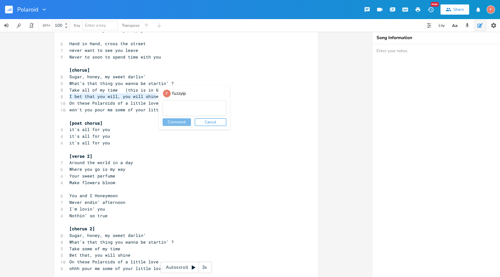
click at [204, 122] on button "Cancel" at bounding box center [210, 122] width 31 height 8
click at [207, 104] on pre "On these Polaroids of a little love" at bounding box center [183, 103] width 230 height 7
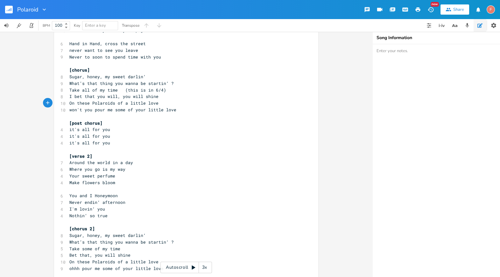
click at [204, 100] on pre "On these Polaroids of a little love" at bounding box center [183, 103] width 230 height 7
click at [181, 105] on pre "On these Polaroids of a little love" at bounding box center [183, 103] width 230 height 7
type textarea "Take all of my time (this is in 6/4)"
drag, startPoint x: 206, startPoint y: 92, endPoint x: 44, endPoint y: 92, distance: 162.0
click at [44, 92] on div "Take all of my time (this is in 6/4) x [verse 1] 5 Sweet pink cardigan 7 Headli…" at bounding box center [186, 154] width 372 height 245
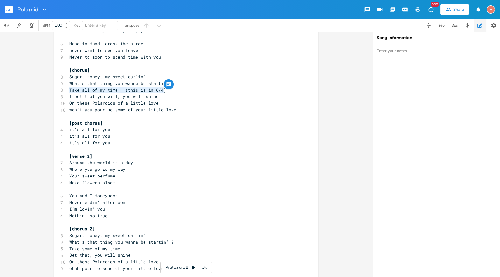
click at [162, 98] on pre "I bet that you will, you will shine" at bounding box center [183, 96] width 230 height 7
type textarea "I bet that you will, you will shine"
drag, startPoint x: 205, startPoint y: 97, endPoint x: 40, endPoint y: 97, distance: 164.5
click at [40, 97] on div "I bet that you will, you will shine x [verse 1] 5 Sweet pink cardigan 7 Headlin…" at bounding box center [186, 154] width 372 height 245
click at [215, 97] on pre "I bet that you will, you will shine" at bounding box center [183, 96] width 230 height 7
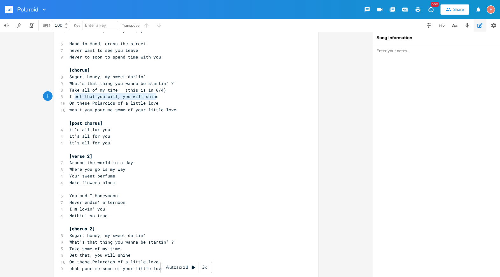
type textarea "I bet that you will, you will shine"
drag, startPoint x: 222, startPoint y: 98, endPoint x: 66, endPoint y: 99, distance: 155.6
click at [68, 99] on pre "I bet that you will, you will shine" at bounding box center [183, 96] width 230 height 7
click at [171, 137] on pre "it's all for you" at bounding box center [183, 136] width 230 height 7
click at [171, 96] on pre "I bet that you will, you will shine" at bounding box center [183, 96] width 230 height 7
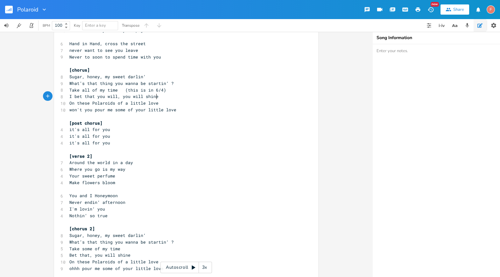
click at [130, 100] on pre "On these Polaroids of a little love" at bounding box center [183, 103] width 230 height 7
click at [145, 100] on pre "On these Polaroids of a little love" at bounding box center [183, 103] width 230 height 7
click at [154, 100] on pre "On these Polaroids of a little love" at bounding box center [183, 103] width 230 height 7
click at [159, 97] on pre "I bet that you will, you will shine" at bounding box center [183, 96] width 230 height 7
type textarea "I bet that you will, you will shine"
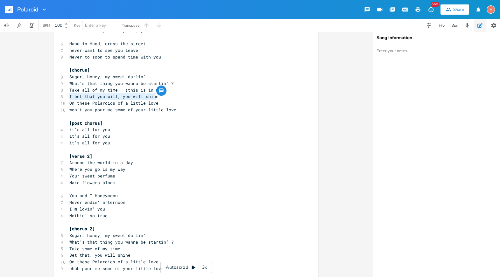
drag, startPoint x: 167, startPoint y: 97, endPoint x: 34, endPoint y: 97, distance: 133.0
click at [34, 97] on div "I bet that you will, you will shine x [verse 1] 5 Sweet pink cardigan 7 Headlin…" at bounding box center [186, 154] width 372 height 245
click at [196, 96] on pre "I bet that you will, you will shine" at bounding box center [183, 96] width 230 height 7
type textarea "I bet that you will, you will shine"
drag, startPoint x: 174, startPoint y: 97, endPoint x: 32, endPoint y: 96, distance: 141.6
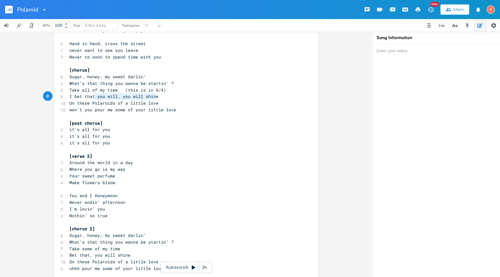
click at [32, 96] on div "I bet that you will, you will shine x [verse 1] 5 Sweet pink cardigan 7 Headlin…" at bounding box center [186, 154] width 372 height 245
click at [181, 99] on pre "I bet that you will, you will shine" at bounding box center [183, 96] width 230 height 7
type textarea "I bet that you will, you will shine"
drag, startPoint x: 183, startPoint y: 95, endPoint x: 47, endPoint y: 100, distance: 136.3
click at [54, 100] on div "x [verse 1] 5 Sweet pink cardigan 7 Headline of the Guardian 10 i'm stuck on yo…" at bounding box center [186, 208] width 264 height 424
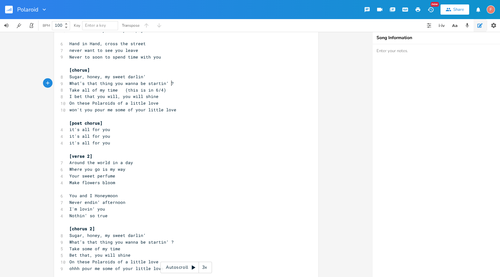
click at [184, 84] on pre "What’s that thing you wanna be startin‘ ?" at bounding box center [183, 83] width 230 height 7
type textarea "bet that you will, you will shine On these Polaroids of a little love"
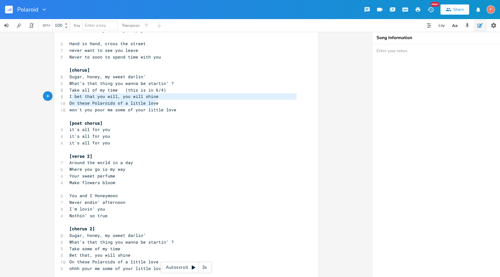
drag, startPoint x: 199, startPoint y: 100, endPoint x: 71, endPoint y: 99, distance: 128.6
click at [71, 99] on div "[verse 1] 5 Sweet pink cardigan 7 Headline of the Guardian 10 i'm stuck on you …" at bounding box center [183, 209] width 230 height 404
click at [161, 99] on icon "button" at bounding box center [161, 97] width 5 height 5
click at [189, 95] on div "F fuzzyip Comment Cancel" at bounding box center [194, 114] width 71 height 44
click at [214, 129] on button "Cancel" at bounding box center [210, 129] width 31 height 8
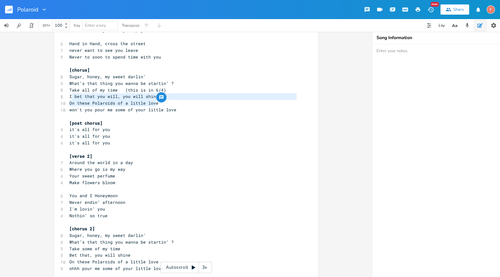
click at [210, 99] on pre "I bet that you will, you will shine" at bounding box center [183, 96] width 230 height 7
click at [209, 96] on pre "I bet that you will, you will shine" at bounding box center [183, 96] width 230 height 7
click at [201, 93] on pre "Take all of my time (this is in 6/4)" at bounding box center [183, 90] width 230 height 7
drag, startPoint x: 199, startPoint y: 97, endPoint x: 50, endPoint y: 98, distance: 149.5
click at [50, 98] on div "I bet that you will, you will shine x [verse 1] 5 Sweet pink cardigan 7 Headlin…" at bounding box center [186, 154] width 372 height 245
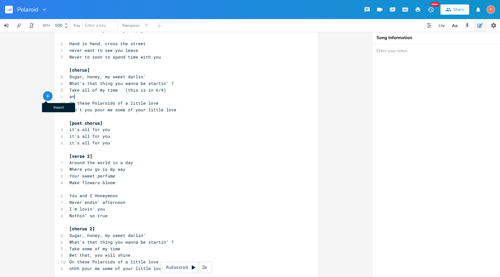
type textarea "ani"
type textarea "d"
click at [46, 101] on button "button" at bounding box center [48, 96] width 10 height 10
click at [59, 96] on icon "button" at bounding box center [59, 96] width 4 height 4
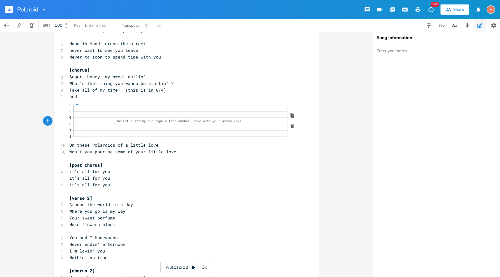
click at [291, 125] on icon "button" at bounding box center [291, 126] width 3 height 4
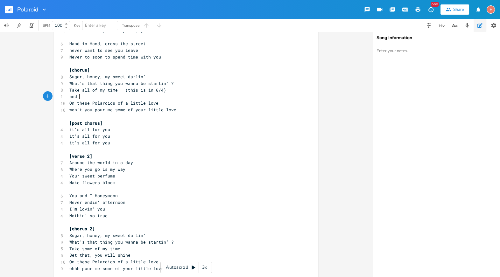
click at [162, 94] on pre "and" at bounding box center [183, 96] width 230 height 7
type textarea "I bet that you will, you will shine"
click at [198, 112] on pre "won't you pour me some of your little love" at bounding box center [183, 110] width 230 height 7
click at [173, 97] on pre "I bet that you will, you will shine" at bounding box center [183, 96] width 230 height 7
type textarea "O"
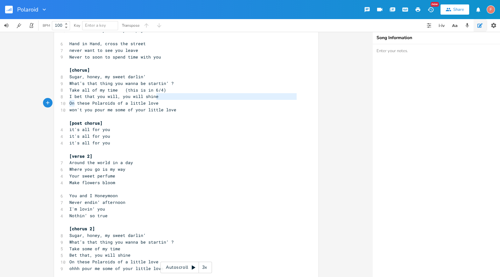
type textarea "I bet that you will, you will shine"
drag, startPoint x: 173, startPoint y: 97, endPoint x: 62, endPoint y: 93, distance: 111.1
click at [62, 93] on div "I bet that you will, you will shine x [verse 1] 5 Sweet pink cardigan 7 Headlin…" at bounding box center [186, 208] width 264 height 424
click at [176, 98] on pre "I bet that you will, you will shine" at bounding box center [183, 96] width 230 height 7
click at [182, 104] on pre "On these Polaroids of a little love" at bounding box center [183, 103] width 230 height 7
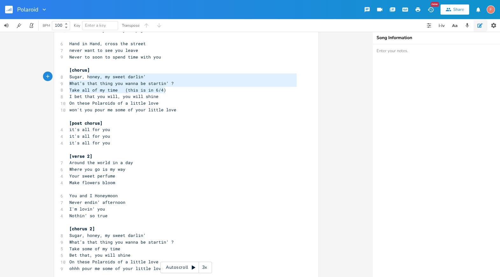
type textarea "Sugar, honey, my sweet darlin‘ What’s that thing you wanna be startin‘ ? Take a…"
drag, startPoint x: 177, startPoint y: 88, endPoint x: 52, endPoint y: 73, distance: 124.9
click at [54, 73] on div "Sugar, honey, my sweet darlin‘ What’s that thing you wanna be startin‘ ? Take a…" at bounding box center [186, 208] width 264 height 424
click at [120, 102] on span "On these Polaroids of a little love" at bounding box center [113, 103] width 89 height 6
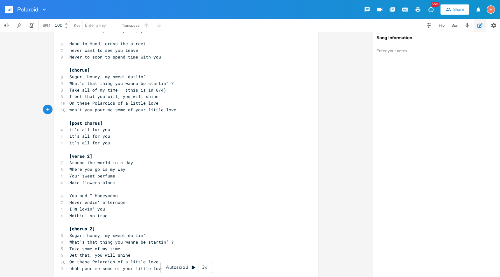
click at [209, 110] on pre "won't you pour me some of your little love" at bounding box center [183, 110] width 230 height 7
type textarea "[chorus] Sugar, honey, my sweet darlin‘ What’s that thing you wanna be startin‘…"
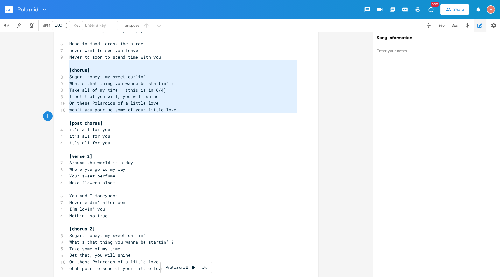
drag, startPoint x: 187, startPoint y: 64, endPoint x: 201, endPoint y: 117, distance: 55.6
click at [202, 117] on div "[verse 1] 5 Sweet pink cardigan 7 Headline of the Guardian 10 i'm stuck on you …" at bounding box center [183, 209] width 230 height 404
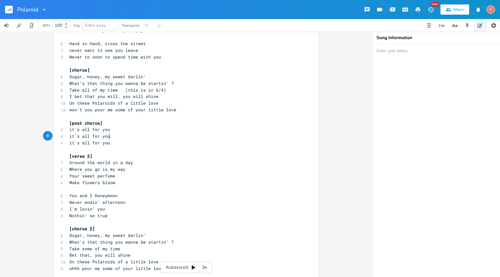
click at [210, 135] on pre "it's all for you" at bounding box center [183, 136] width 230 height 7
click at [205, 145] on pre "it's all for you" at bounding box center [183, 143] width 230 height 7
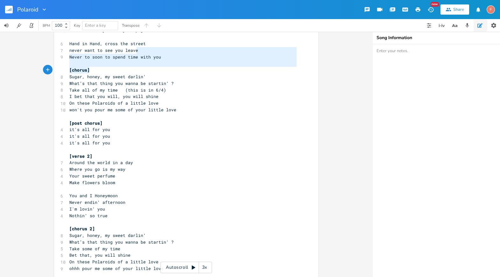
type textarea "Never to soon to spend time with you [chorus] Sugar, honey, my sweet darlin‘ Wh…"
drag, startPoint x: 195, startPoint y: 49, endPoint x: 210, endPoint y: 134, distance: 86.6
click at [210, 134] on div "[verse 1] 5 Sweet pink cardigan 7 Headline of the Guardian 10 i'm stuck on you …" at bounding box center [183, 209] width 230 height 404
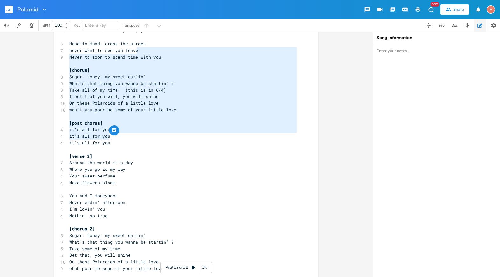
click at [208, 160] on pre "Around the world in a day" at bounding box center [183, 162] width 230 height 7
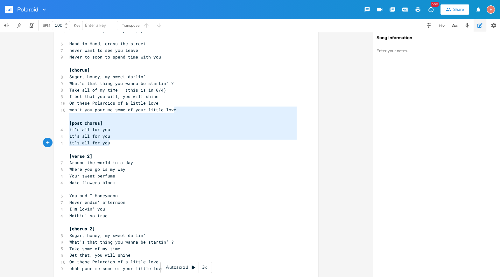
type textarea "[post chorus] it's all for you it's all for you it's all for you [verse 2]"
drag, startPoint x: 193, startPoint y: 113, endPoint x: 197, endPoint y: 157, distance: 44.7
click at [198, 158] on div "[verse 1] 5 Sweet pink cardigan 7 Headline of the Guardian 10 i'm stuck on you …" at bounding box center [183, 209] width 230 height 404
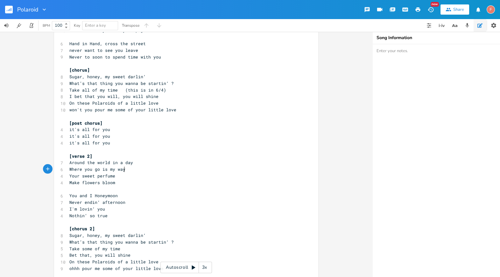
click at [197, 171] on pre "Where you go is my way" at bounding box center [183, 169] width 230 height 7
click at [177, 73] on pre "Sugar, honey, my sweet darlin‘" at bounding box center [183, 76] width 230 height 7
click at [182, 75] on pre "Sugar, honey, my sweet darlin‘" at bounding box center [183, 76] width 230 height 7
click at [197, 79] on pre "Sugar, honey, my sweet darlin‘" at bounding box center [183, 76] width 230 height 7
click at [205, 84] on pre "What’s that thing you wanna be startin‘ ?" at bounding box center [183, 83] width 230 height 7
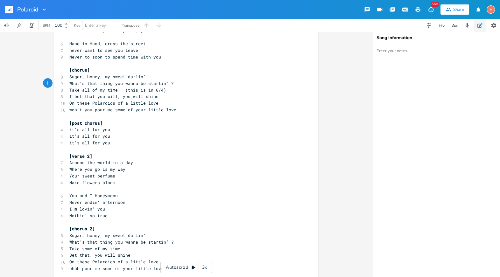
click at [210, 86] on pre "What’s that thing you wanna be startin‘ ?" at bounding box center [183, 83] width 230 height 7
click at [210, 93] on pre "I bet that you will, you will shine" at bounding box center [183, 96] width 230 height 7
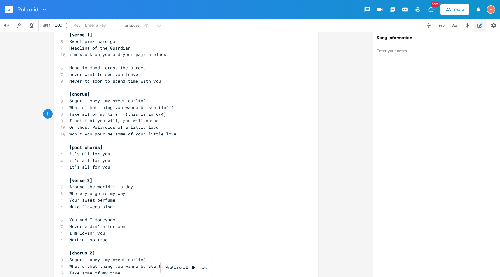
scroll to position [16, 0]
type textarea "uu"
click at [171, 120] on pre "I bet that you will, you will shine" at bounding box center [183, 120] width 230 height 7
type textarea "I bet that you will, you will shine"
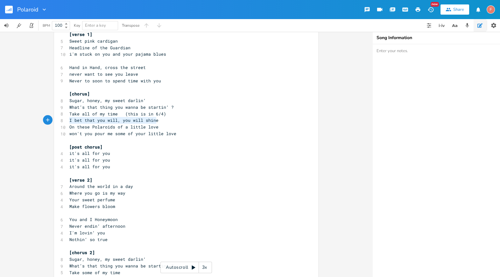
drag, startPoint x: 185, startPoint y: 118, endPoint x: 50, endPoint y: 119, distance: 134.6
click at [50, 119] on div "I bet that you will, you will shine x [verse 1] 5 Sweet pink cardigan 7 Headlin…" at bounding box center [186, 154] width 372 height 245
click at [179, 122] on pre "I bet that you will, you will shine" at bounding box center [183, 120] width 230 height 7
type textarea "On"
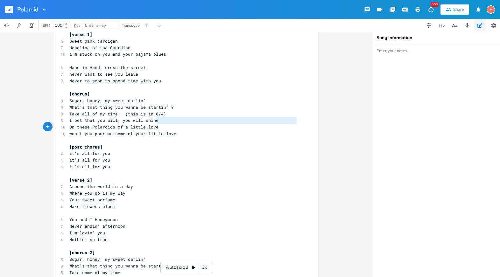
type textarea "I bet that you will, you will shine"
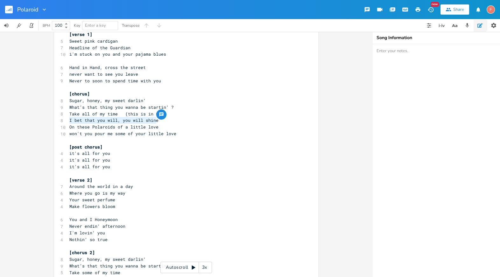
drag, startPoint x: 186, startPoint y: 121, endPoint x: 0, endPoint y: 120, distance: 185.8
click at [0, 120] on div "I bet that you will, you will shine x [verse 1] 5 Sweet pink cardigan 7 Headlin…" at bounding box center [186, 154] width 372 height 245
click at [192, 120] on pre "I bet that you will, you will shine" at bounding box center [183, 120] width 230 height 7
drag, startPoint x: 207, startPoint y: 123, endPoint x: 0, endPoint y: 120, distance: 206.8
click at [0, 120] on div "I bet that you will, you will shine x [verse 1] 5 Sweet pink cardigan 7 Headlin…" at bounding box center [186, 154] width 372 height 245
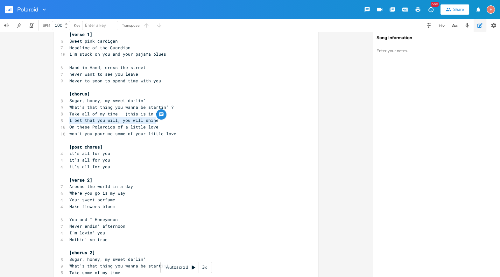
type textarea "I bet that you will, you will shine"
click at [158, 73] on pre "never want to see you leave" at bounding box center [183, 74] width 230 height 7
click at [165, 116] on pre "Take all of my time (this is in 6/4)" at bounding box center [183, 114] width 230 height 7
click at [178, 122] on pre "I bet that you will, you will shine" at bounding box center [183, 120] width 230 height 7
type textarea "O"
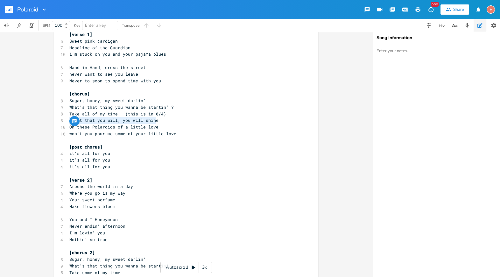
drag, startPoint x: 190, startPoint y: 122, endPoint x: 57, endPoint y: 120, distance: 133.7
click at [57, 120] on div "I bet that you will, you will shine x [verse 1] 5 Sweet pink cardigan 7 Headlin…" at bounding box center [186, 232] width 264 height 424
type textarea "iw"
type textarea "wanna bo"
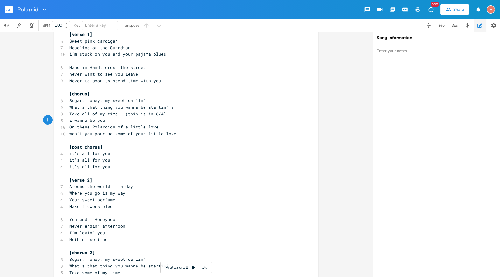
type textarea "e your"
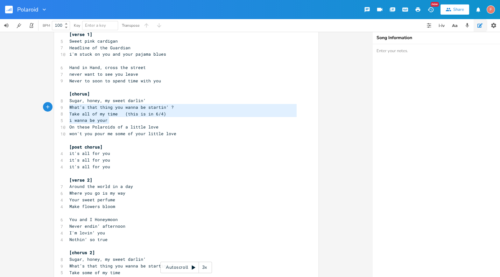
type textarea "Sugar, honey, my sweet darlin‘ What’s that thing you wanna be startin‘ ? Take a…"
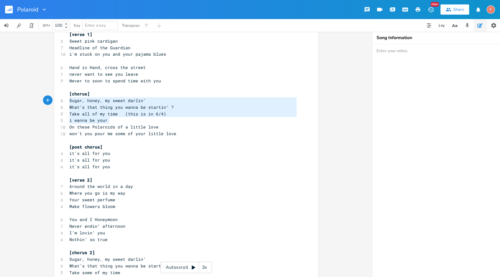
drag, startPoint x: 185, startPoint y: 122, endPoint x: 35, endPoint y: 101, distance: 152.0
click at [35, 101] on div "Sugar, honey, my sweet darlin‘ What’s that thing you wanna be startin‘ ? Take a…" at bounding box center [186, 154] width 372 height 245
click at [169, 126] on pre "On these Polaroids of a little love" at bounding box center [183, 127] width 230 height 7
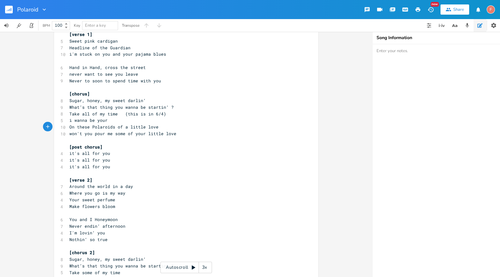
click at [168, 123] on pre "i wanna be your" at bounding box center [183, 120] width 230 height 7
click at [158, 121] on pre "i wanna be your" at bounding box center [183, 120] width 230 height 7
click at [118, 120] on pre "i wanna be your" at bounding box center [183, 120] width 230 height 7
click at [123, 121] on pre "i wanna be your" at bounding box center [183, 120] width 230 height 7
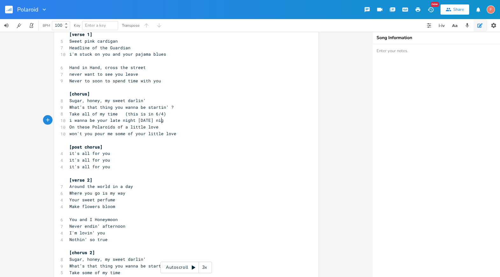
type textarea "late night [DATE] night"
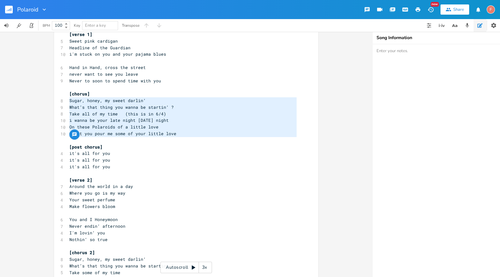
drag, startPoint x: 198, startPoint y: 137, endPoint x: 33, endPoint y: 99, distance: 169.0
click at [33, 99] on div "Sugar, honey, my sweet darlin‘ What’s that thing you wanna be startin‘ ? Take a…" at bounding box center [186, 154] width 372 height 245
type textarea "Sugar, honey, my sweet darlin‘ What’s that thing you wanna be startin‘ ? Take a…"
click at [206, 130] on pre "won't you pour me some of your little love" at bounding box center [183, 133] width 230 height 7
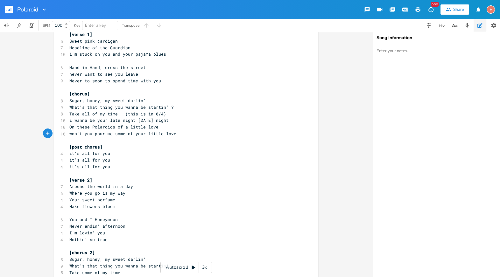
click at [218, 108] on pre "What’s that thing you wanna be startin‘ ?" at bounding box center [183, 107] width 230 height 7
click at [210, 120] on pre "i wanna be your late night [DATE] night" at bounding box center [183, 120] width 230 height 7
click at [123, 121] on span "i wanna be your late night [DATE] night" at bounding box center [118, 120] width 99 height 6
click at [132, 122] on span "i wanna be your late night [DATE] night" at bounding box center [118, 120] width 99 height 6
click at [123, 122] on span "i wanna be your late night [DATE] night" at bounding box center [118, 120] width 99 height 6
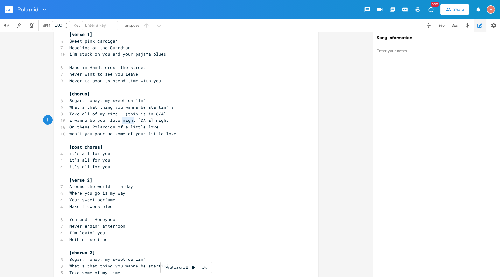
click at [123, 122] on span "i wanna be your late night [DATE] night" at bounding box center [118, 120] width 99 height 6
type textarea "may"
click at [200, 120] on pre "i wanna be your late may [DATE] night" at bounding box center [183, 120] width 230 height 7
click at [220, 122] on pre "i wanna be your late may [DATE] night" at bounding box center [183, 120] width 230 height 7
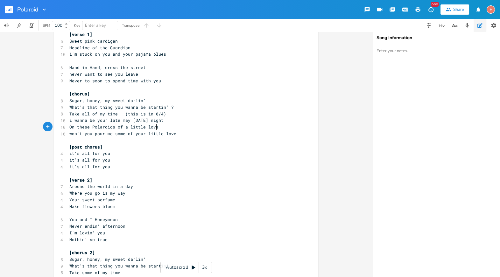
click at [227, 128] on pre "On these Polaroids of a little love" at bounding box center [183, 127] width 230 height 7
click at [216, 122] on pre "i wanna be your late may [DATE] night" at bounding box center [183, 120] width 230 height 7
click at [122, 120] on span "i wanna be your late may [DATE] night" at bounding box center [116, 120] width 94 height 6
type textarea "may"
click at [122, 120] on span "i wanna be your late may [DATE] night" at bounding box center [116, 120] width 94 height 6
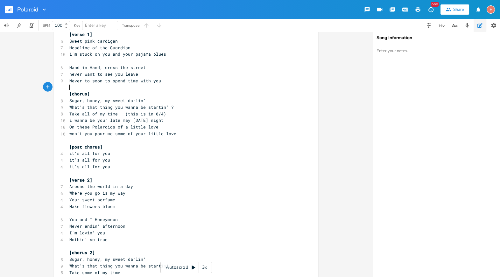
click at [177, 85] on pre "​" at bounding box center [183, 87] width 230 height 7
click at [206, 85] on pre "​" at bounding box center [183, 87] width 230 height 7
click at [119, 127] on span "On these Polaroids of a little love" at bounding box center [113, 127] width 89 height 6
click at [203, 136] on pre "won't you pour me some of your little love" at bounding box center [183, 133] width 230 height 7
click at [146, 151] on pre "it's all for you" at bounding box center [183, 153] width 230 height 7
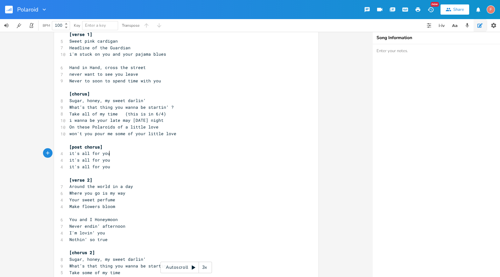
click at [142, 146] on pre "[post chorus]" at bounding box center [183, 147] width 230 height 7
click at [148, 154] on pre "it's all for you" at bounding box center [183, 153] width 230 height 7
click at [150, 163] on pre "it's all for you" at bounding box center [183, 160] width 230 height 7
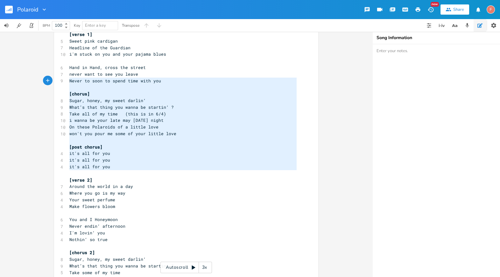
type textarea "Hand in Hand, cross the street never want to see you leave [GEOGRAPHIC_DATA] to…"
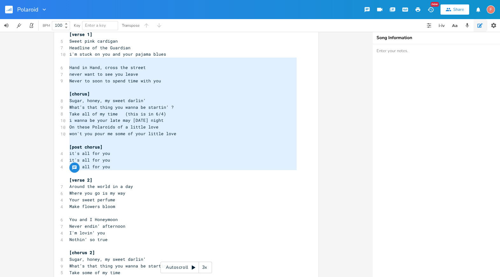
drag, startPoint x: 154, startPoint y: 171, endPoint x: 31, endPoint y: 62, distance: 163.9
click at [31, 62] on div "Hand in Hand, cross the street never want to see you leave [GEOGRAPHIC_DATA] to…" at bounding box center [186, 154] width 372 height 245
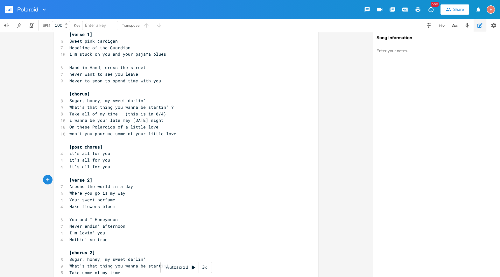
click at [175, 181] on pre "[verse 2]" at bounding box center [183, 180] width 230 height 7
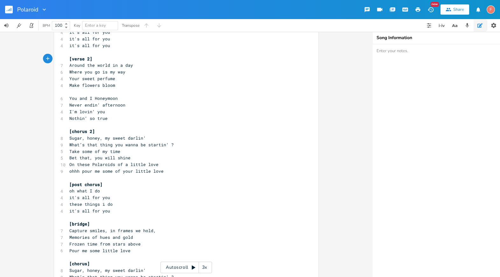
scroll to position [136, 0]
click at [149, 213] on pre "it's all for you" at bounding box center [183, 211] width 230 height 7
click at [133, 199] on pre "it's all for you" at bounding box center [183, 198] width 230 height 7
type textarea "it's all for you"
drag, startPoint x: 139, startPoint y: 199, endPoint x: 54, endPoint y: 198, distance: 84.3
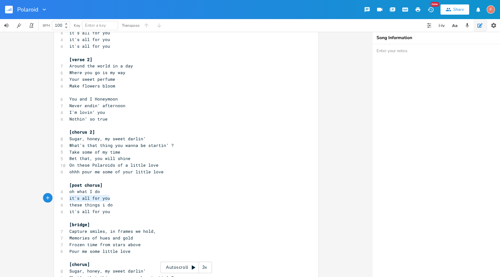
click at [54, 198] on div "it's all for you x [verse 1] 5 Sweet pink cardigan 7 Headline of the Guardian 1…" at bounding box center [186, 111] width 264 height 424
click at [157, 209] on pre "it's all for you" at bounding box center [183, 211] width 230 height 7
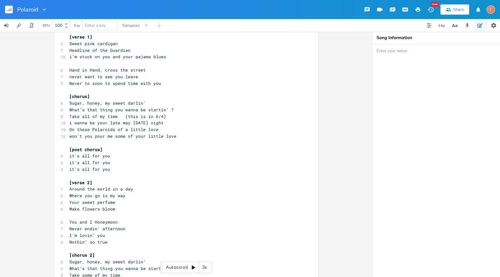
scroll to position [0, 0]
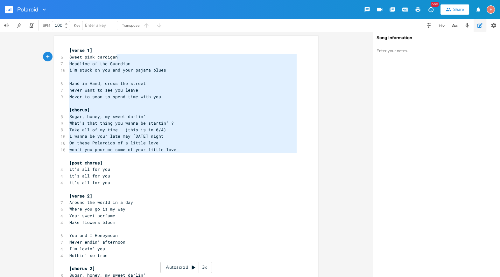
type textarea "[verse 1] Sweet pink cardigan Headline of the Guardian i'm stuck on you and you…"
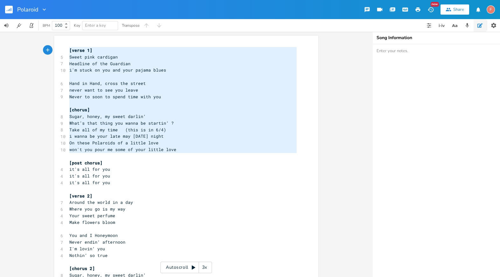
drag, startPoint x: 209, startPoint y: 156, endPoint x: 197, endPoint y: 38, distance: 117.7
click at [197, 38] on div "[verse 1] Sweet pink cardigan Headline of the Guardian i'm stuck on you and you…" at bounding box center [186, 248] width 264 height 424
click at [199, 151] on pre "won't you pour me some of your little love" at bounding box center [183, 149] width 230 height 7
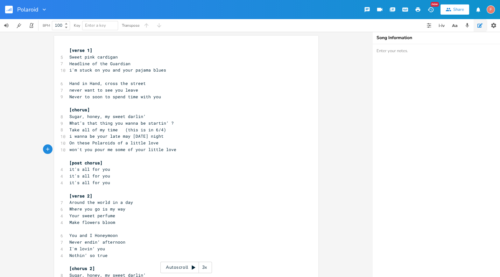
click at [218, 99] on pre "Never to soon to spend time with you" at bounding box center [183, 97] width 230 height 7
click at [232, 80] on pre "Hand in Hand, cross the street" at bounding box center [183, 83] width 230 height 7
click at [241, 88] on pre "never want to see you leave" at bounding box center [183, 90] width 230 height 7
click at [240, 99] on pre "Never to soon to spend time with you" at bounding box center [183, 97] width 230 height 7
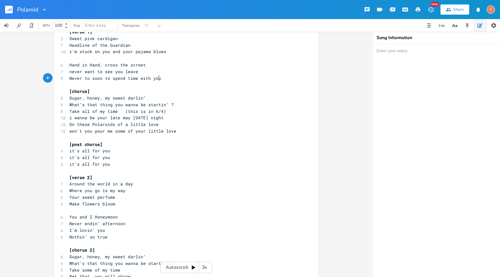
scroll to position [16, 0]
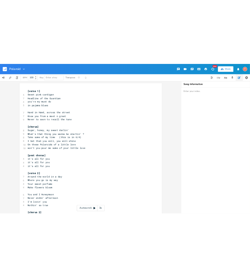
scroll to position [0, 15]
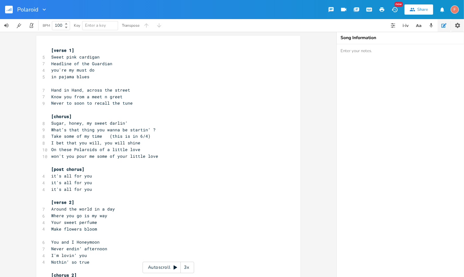
click at [457, 24] on icon "button" at bounding box center [457, 25] width 6 height 6
click at [444, 24] on icon "button" at bounding box center [443, 25] width 5 height 5
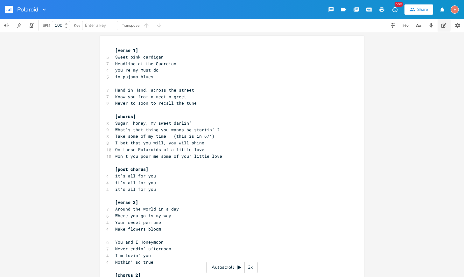
click at [444, 24] on icon "button" at bounding box center [443, 25] width 5 height 5
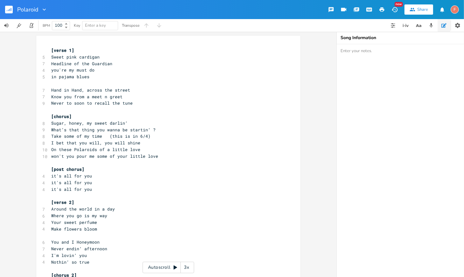
click at [444, 24] on icon "button" at bounding box center [443, 25] width 5 height 5
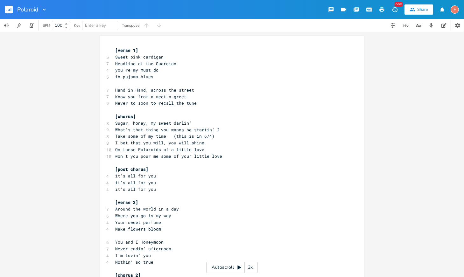
click at [397, 9] on icon "button" at bounding box center [394, 9] width 6 height 5
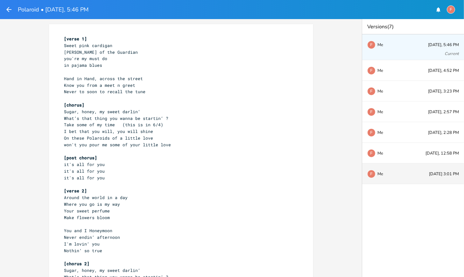
click at [417, 181] on div "F Me [DATE] 3:01 PM" at bounding box center [413, 174] width 102 height 21
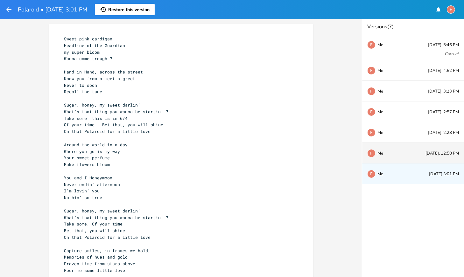
click at [401, 158] on div "F Me Today, 12:58 PM" at bounding box center [413, 153] width 102 height 21
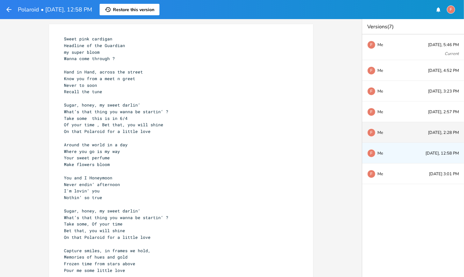
click at [402, 139] on div "F Me Today, 2:28 PM" at bounding box center [413, 132] width 102 height 21
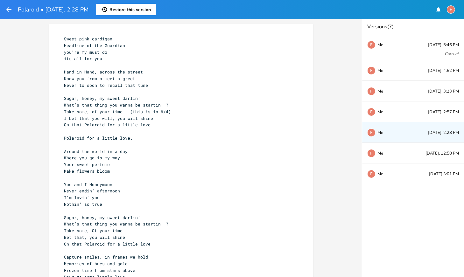
click at [402, 127] on div "F Me Today, 2:28 PM" at bounding box center [413, 132] width 102 height 21
click at [402, 106] on div "F Me Today, 2:57 PM" at bounding box center [413, 111] width 102 height 21
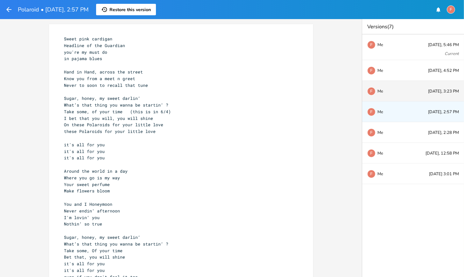
click at [402, 89] on div "F Me" at bounding box center [388, 91] width 42 height 4
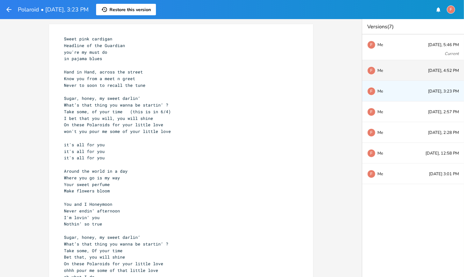
click at [402, 67] on div "F Me Today, 4:52 PM" at bounding box center [413, 70] width 102 height 21
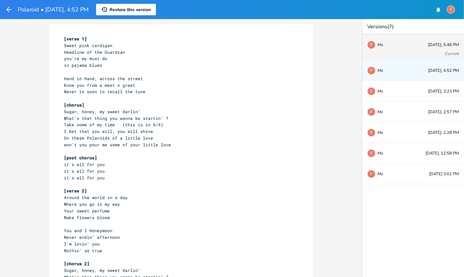
click at [402, 52] on div "F Me Today, 5:46 PM Current" at bounding box center [413, 47] width 102 height 26
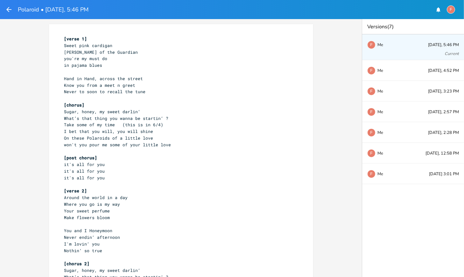
click at [413, 48] on div "F Me Today, 5:46 PM Current" at bounding box center [413, 47] width 102 height 26
click at [272, 82] on pre "Know you from a meet n greet" at bounding box center [178, 85] width 230 height 7
click at [5, 12] on icon "button" at bounding box center [9, 10] width 8 height 8
